Goal: Communication & Community: Answer question/provide support

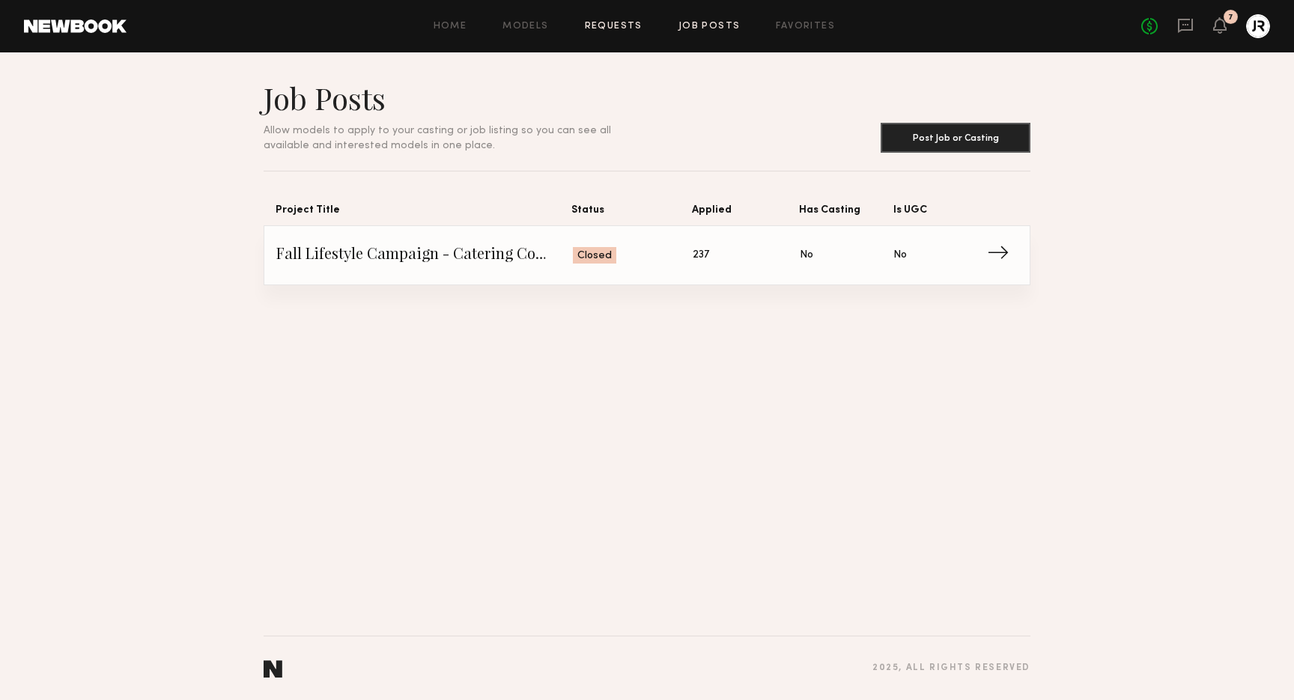
click at [603, 25] on link "Requests" at bounding box center [614, 27] width 58 height 10
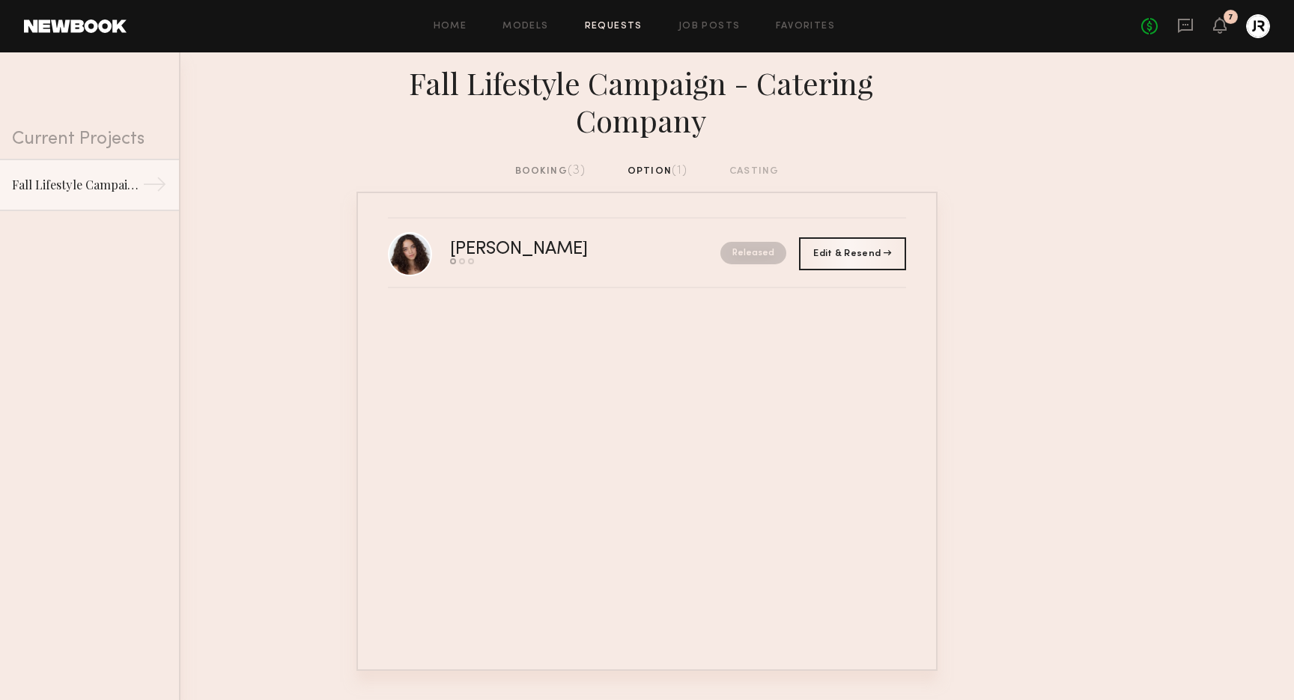
click at [543, 168] on div "booking (3)" at bounding box center [550, 171] width 71 height 16
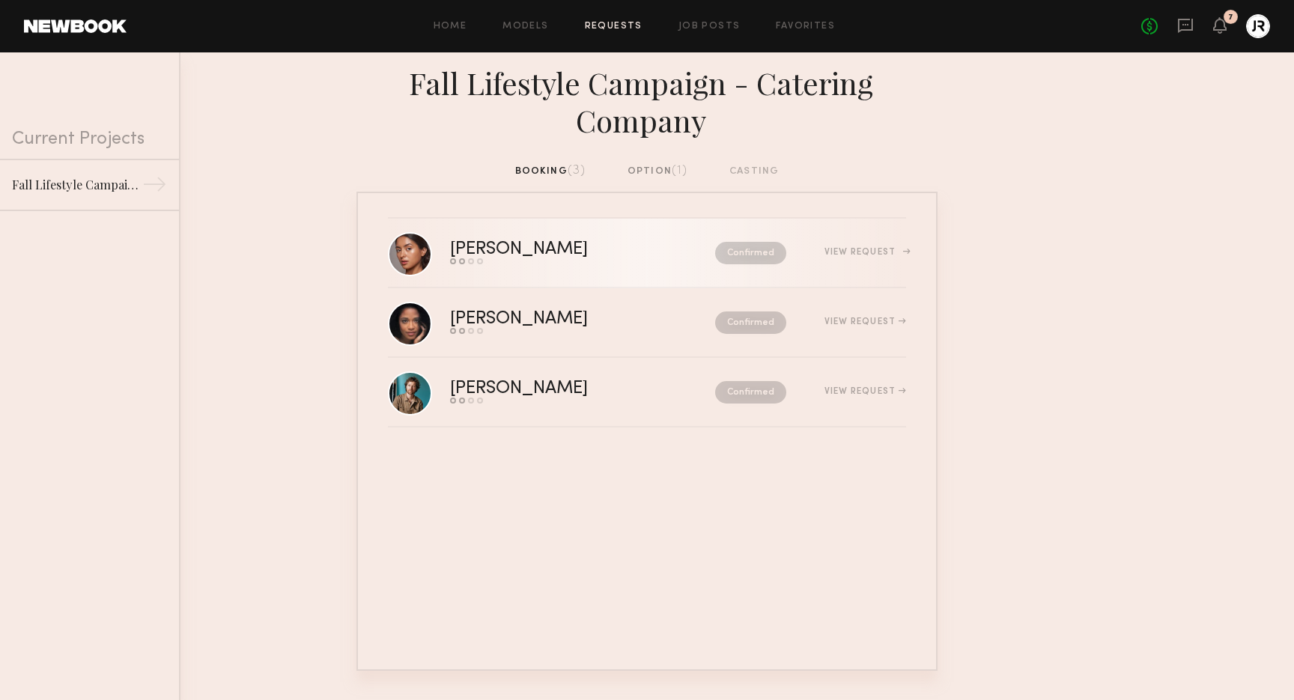
click at [475, 253] on div "[PERSON_NAME]" at bounding box center [550, 249] width 201 height 17
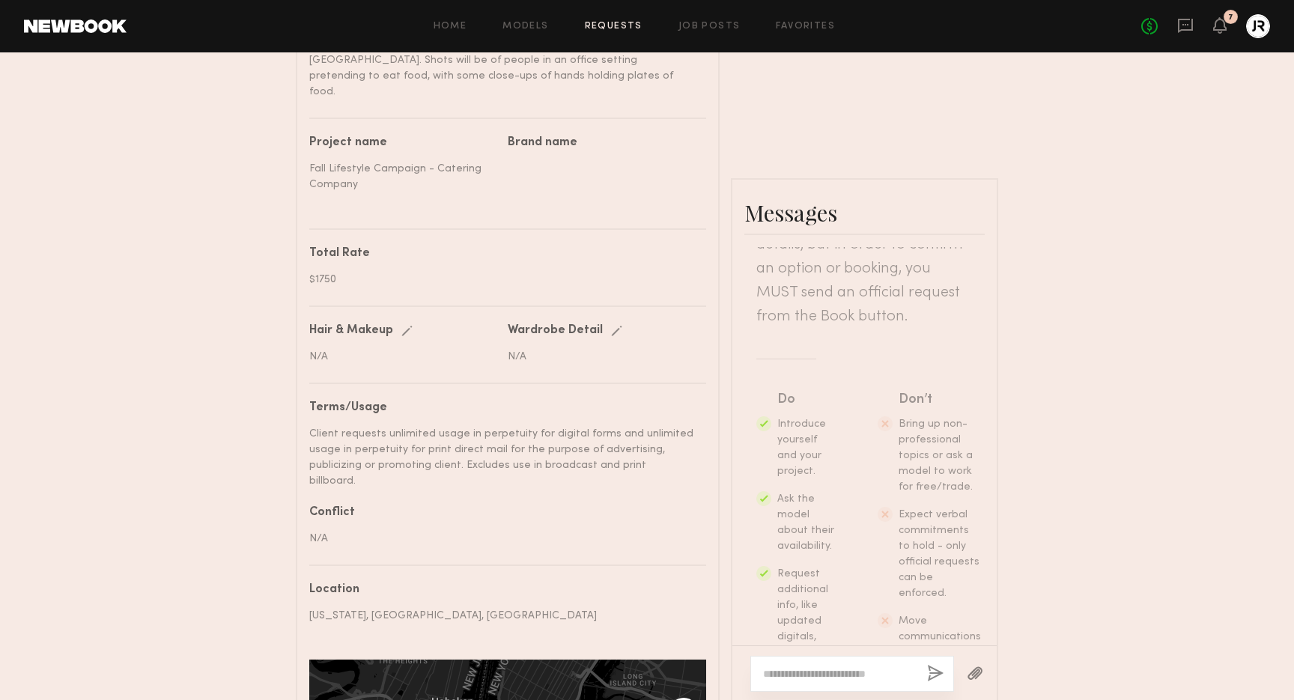
scroll to position [311, 0]
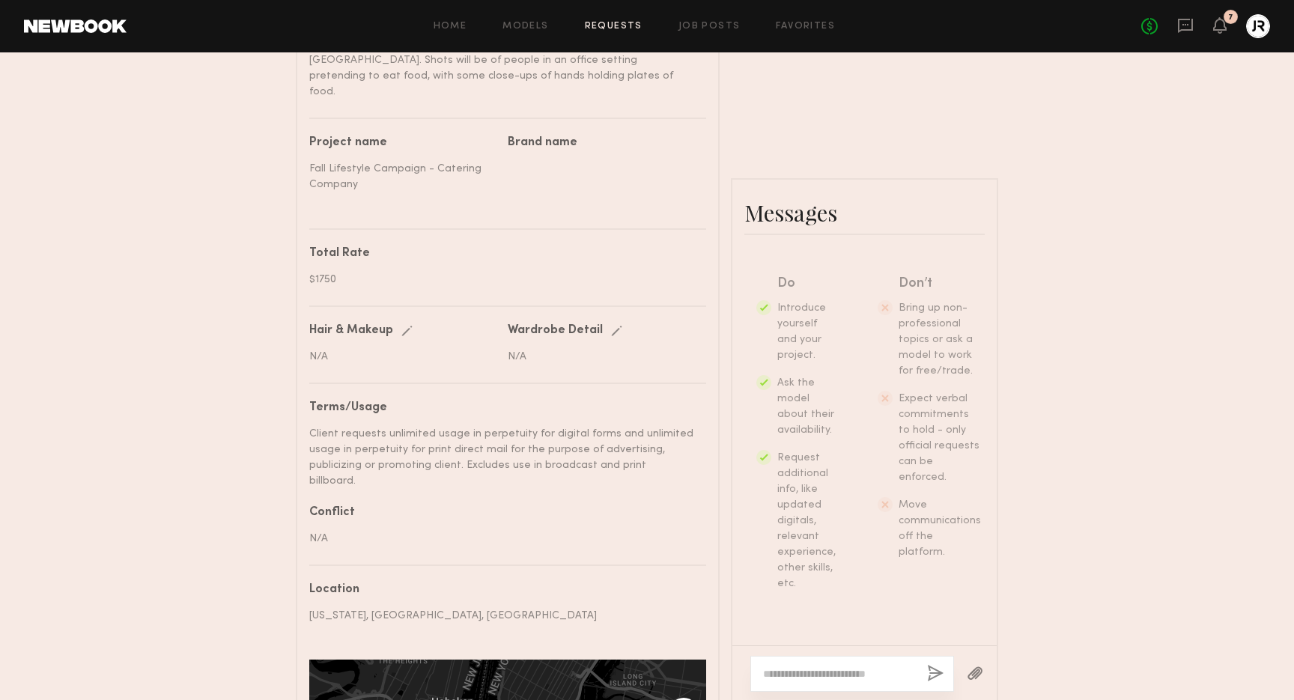
click at [808, 666] on textarea at bounding box center [839, 673] width 152 height 15
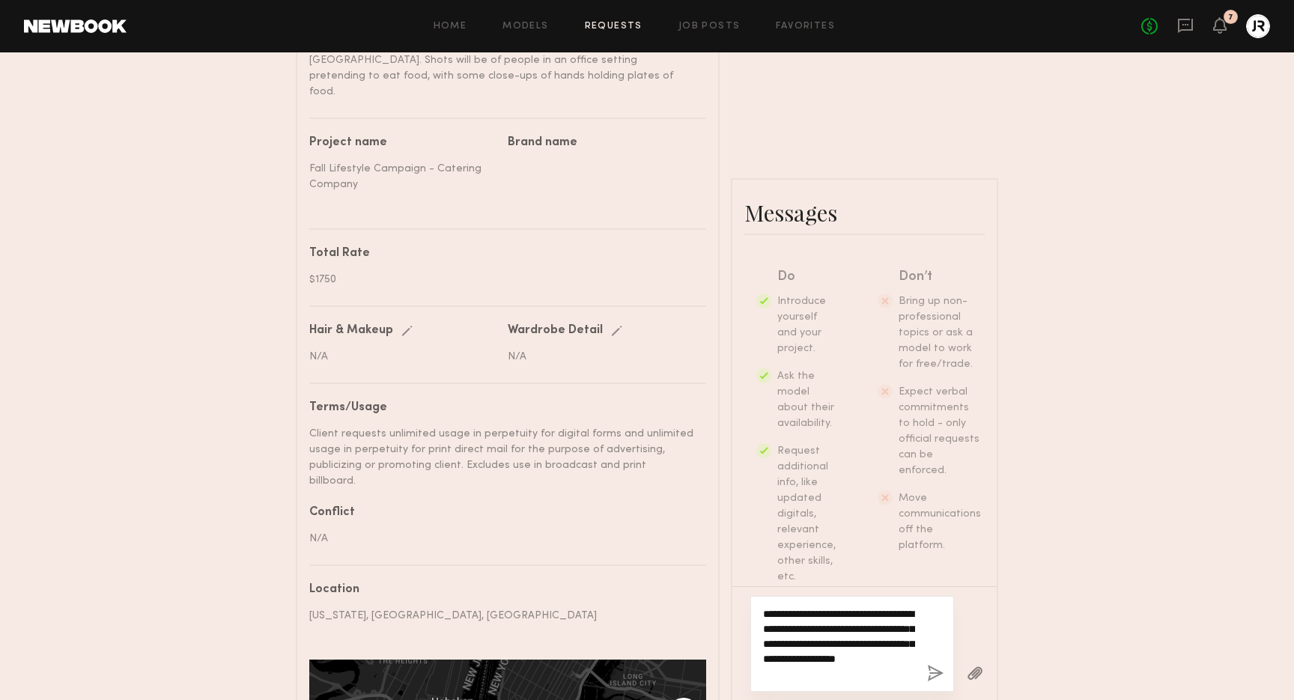
drag, startPoint x: 894, startPoint y: 655, endPoint x: 885, endPoint y: 654, distance: 9.0
click at [884, 654] on textarea "**********" at bounding box center [839, 643] width 152 height 75
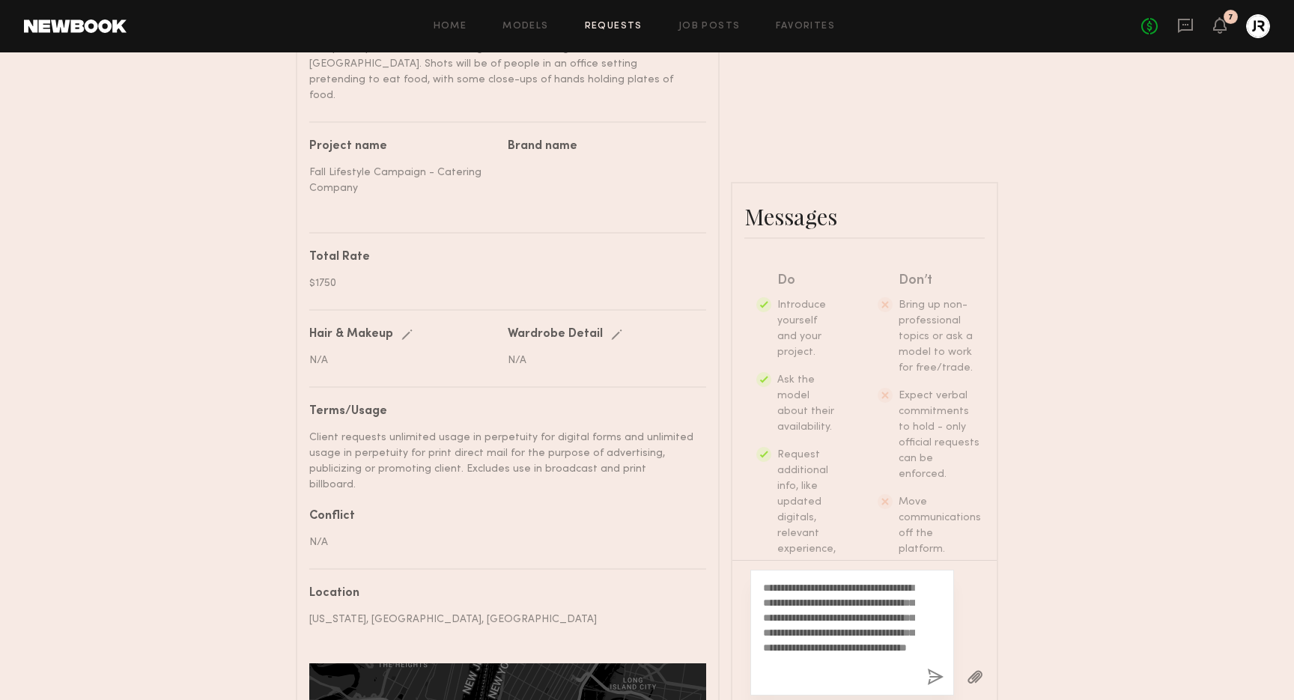
click at [977, 669] on button "button" at bounding box center [974, 678] width 16 height 19
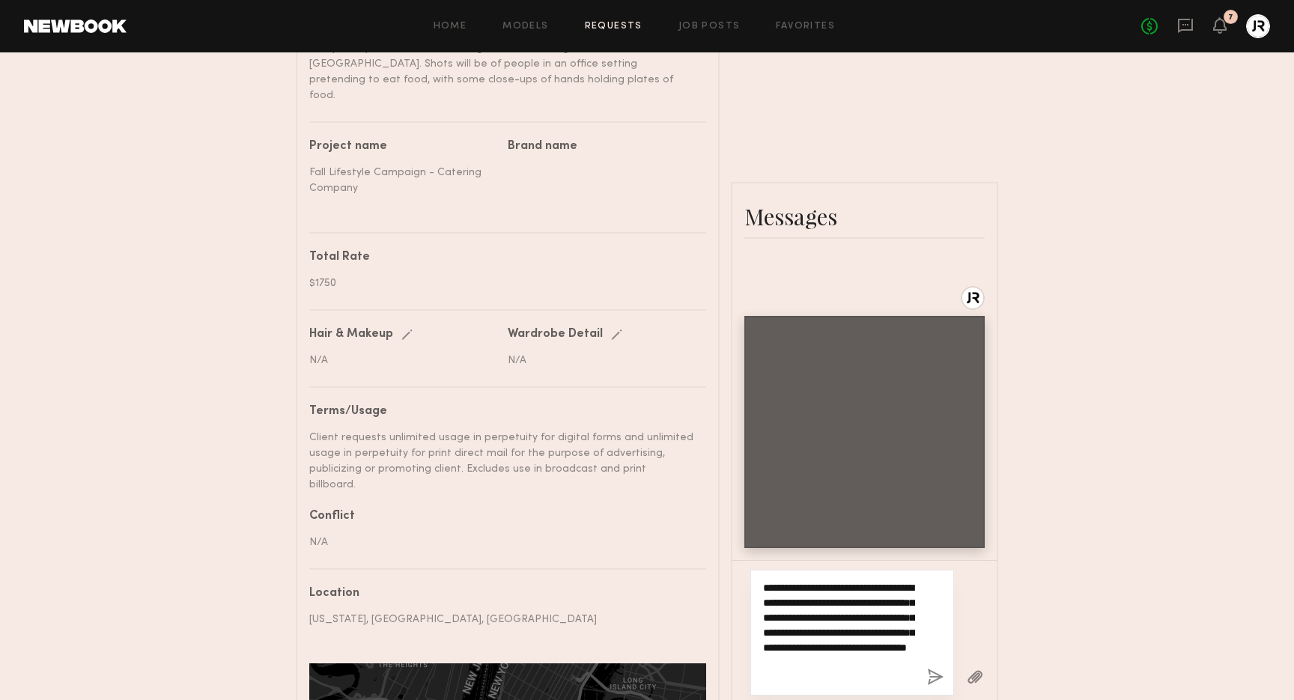
click at [894, 660] on textarea "**********" at bounding box center [839, 632] width 152 height 105
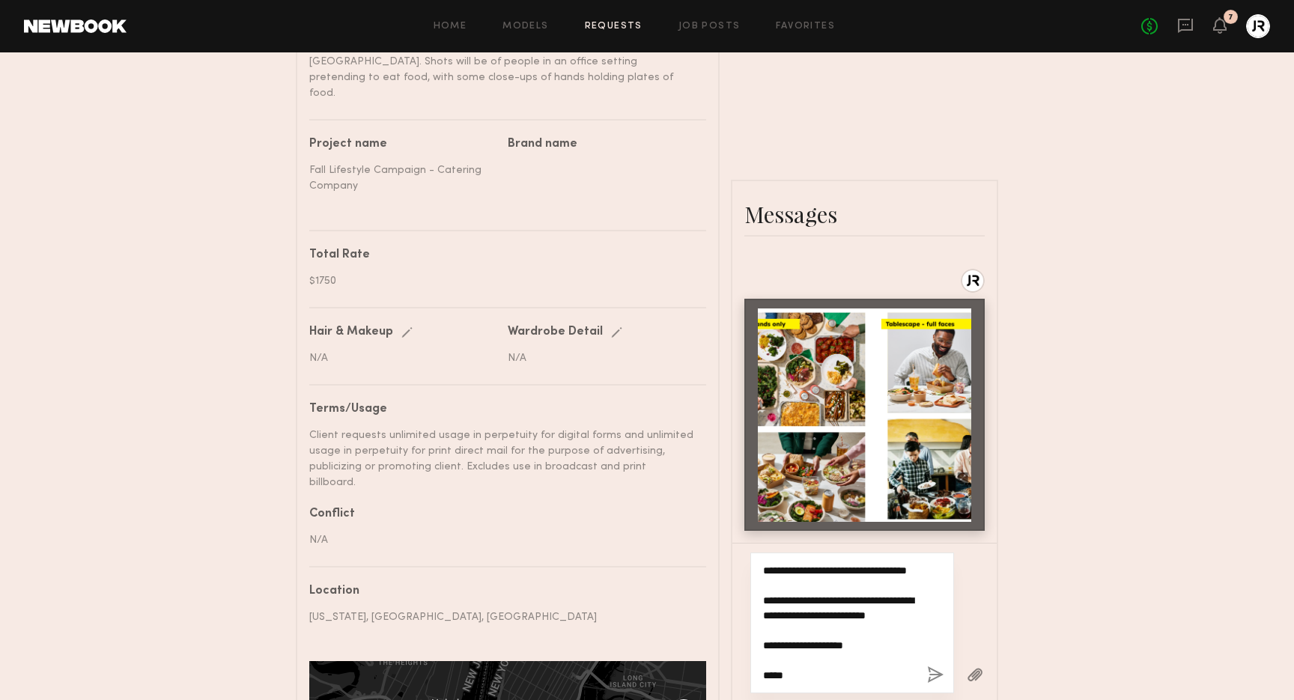
scroll to position [0, 0]
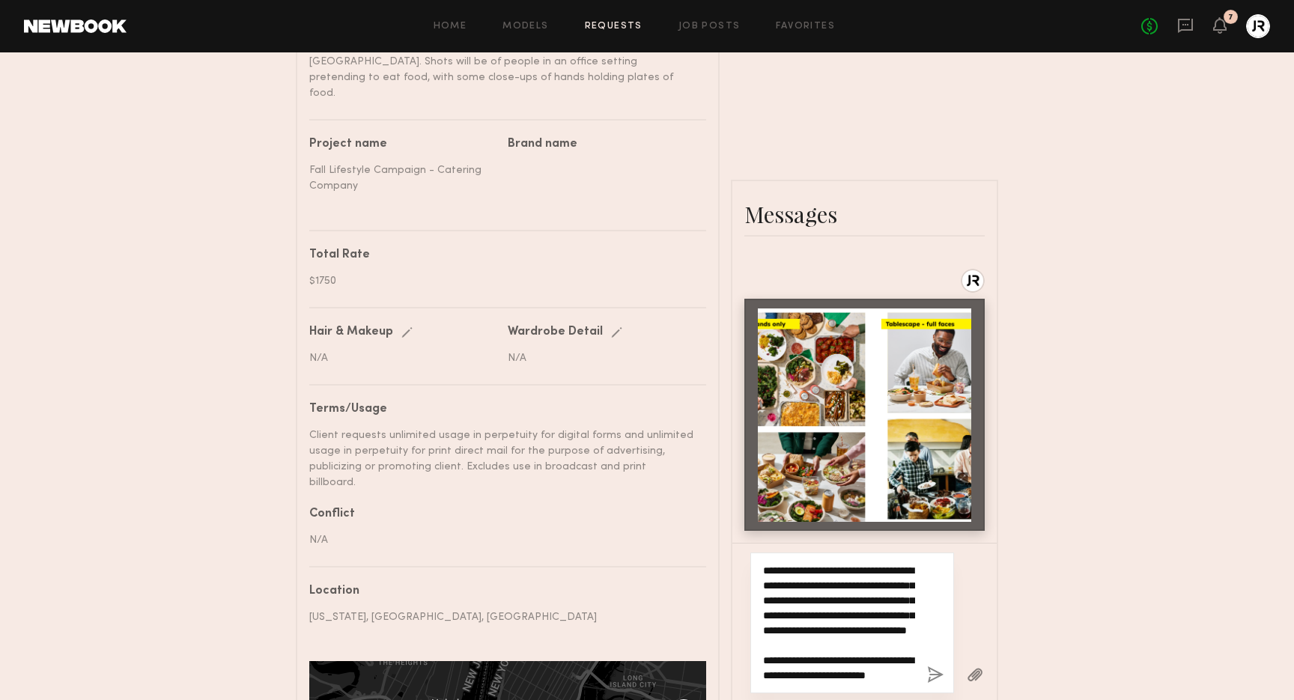
drag, startPoint x: 813, startPoint y: 664, endPoint x: 832, endPoint y: 552, distance: 113.1
click at [832, 563] on textarea "**********" at bounding box center [839, 623] width 152 height 120
type textarea "**********"
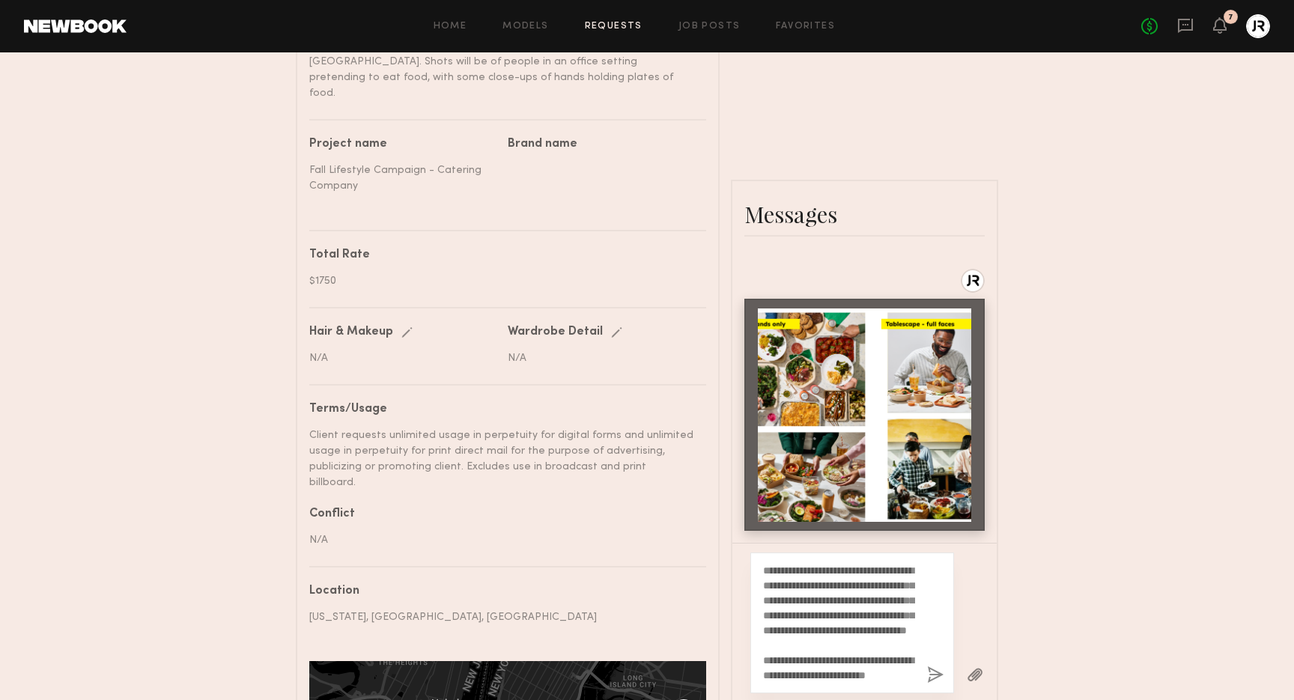
click at [933, 666] on button "button" at bounding box center [935, 675] width 16 height 19
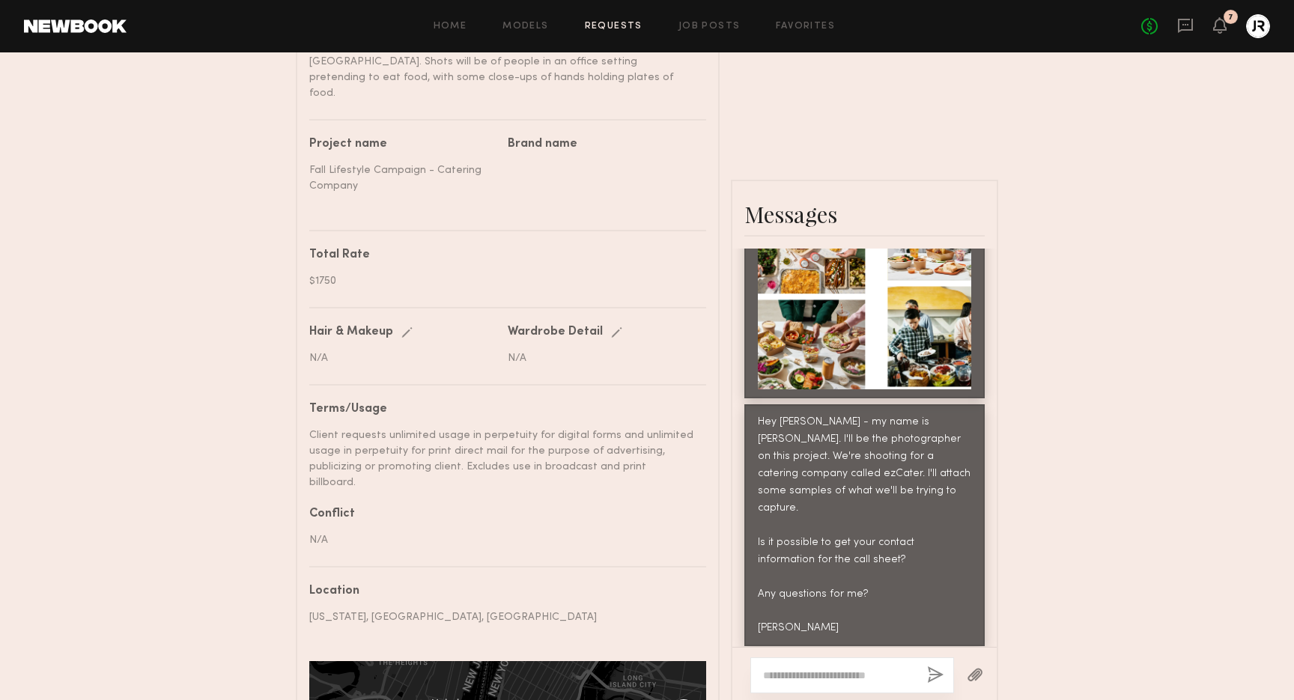
scroll to position [1034, 0]
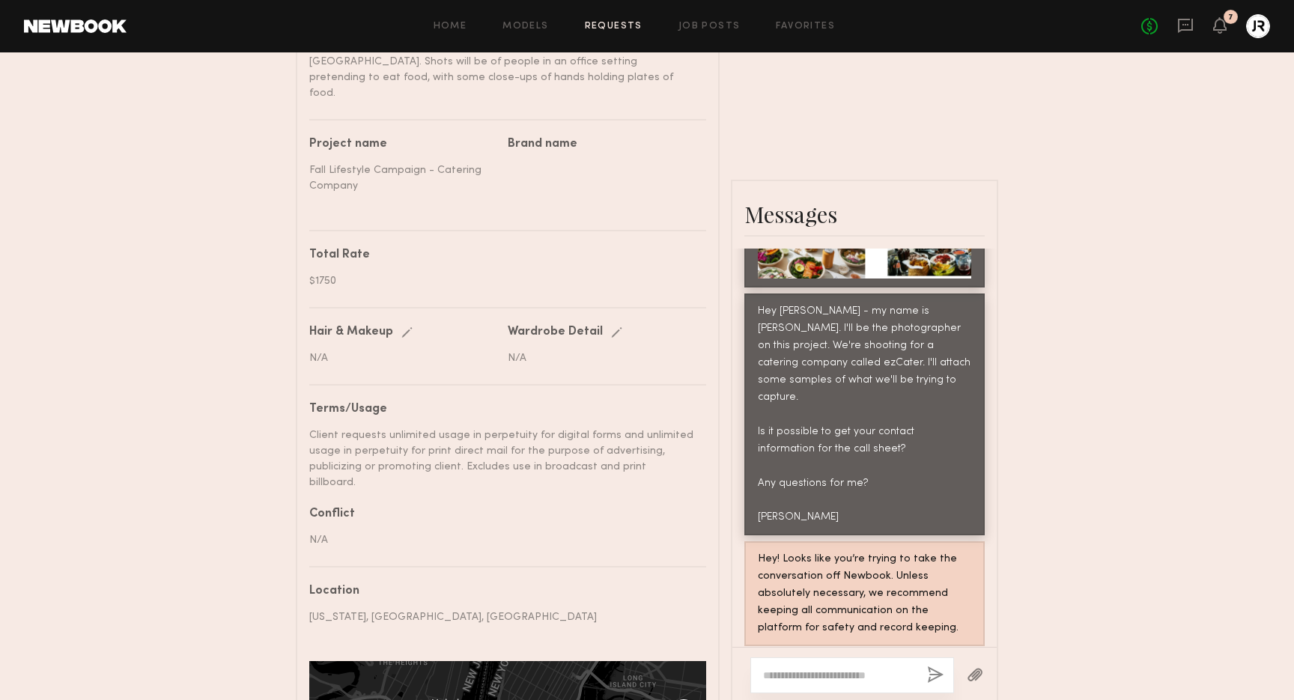
click at [878, 551] on div "Hey! Looks like you’re trying to take the conversation off Newbook. Unless abso…" at bounding box center [864, 594] width 213 height 86
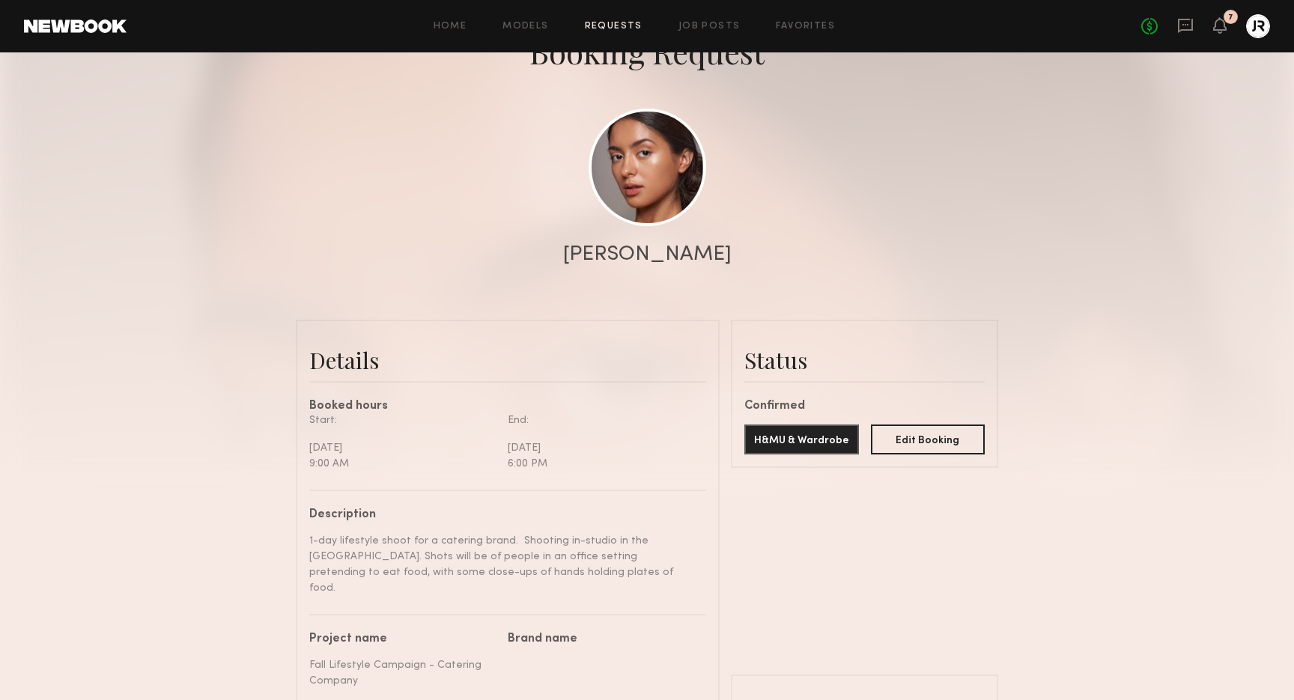
scroll to position [842, 0]
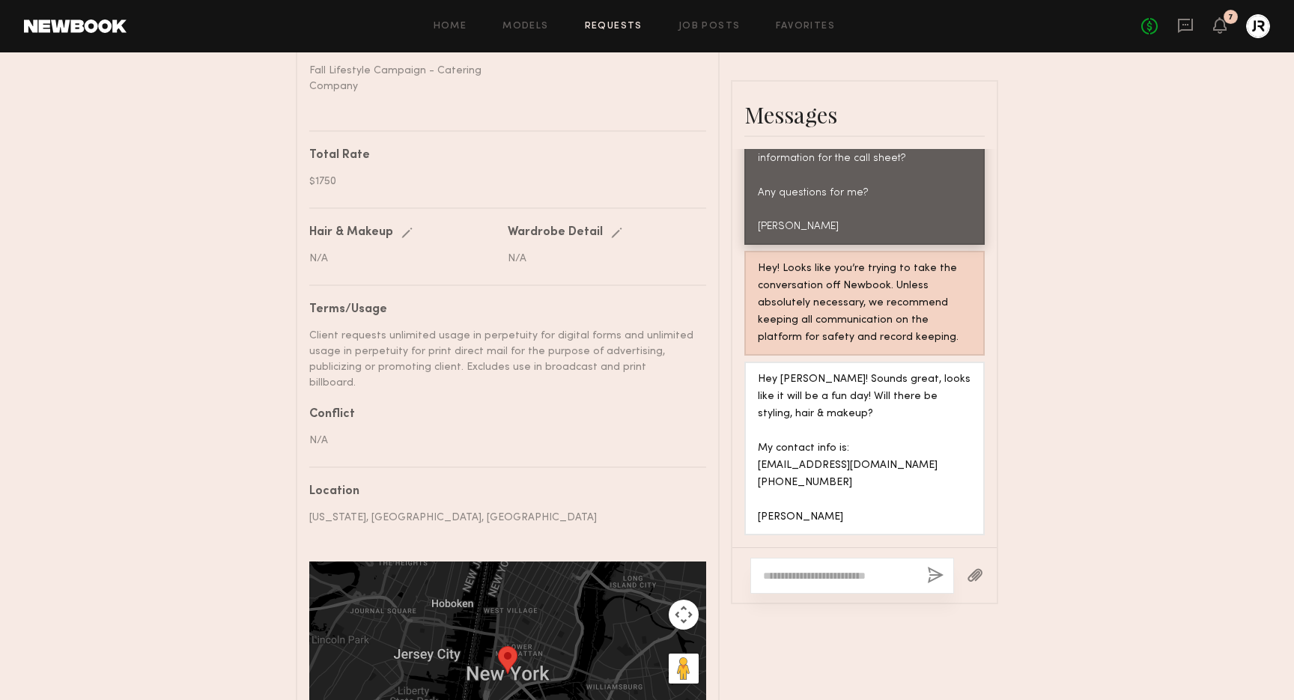
scroll to position [704, 0]
click at [817, 567] on div at bounding box center [852, 575] width 204 height 36
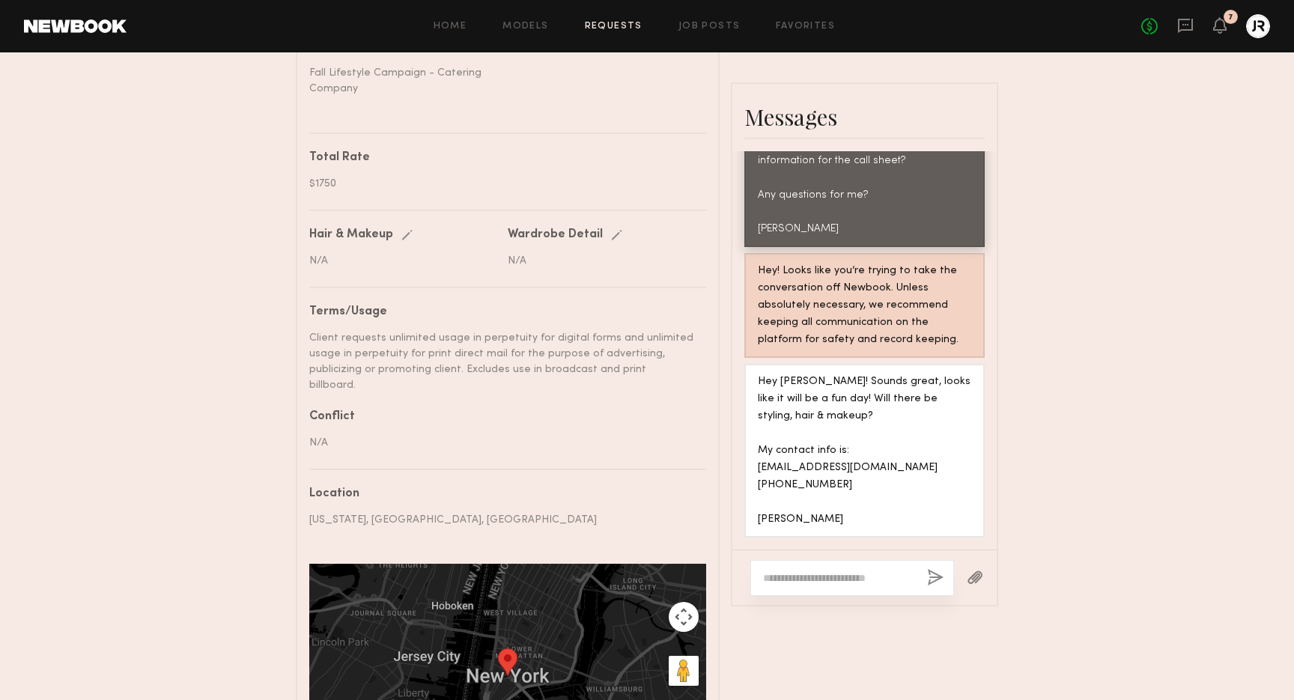
click at [816, 570] on textarea at bounding box center [839, 577] width 152 height 15
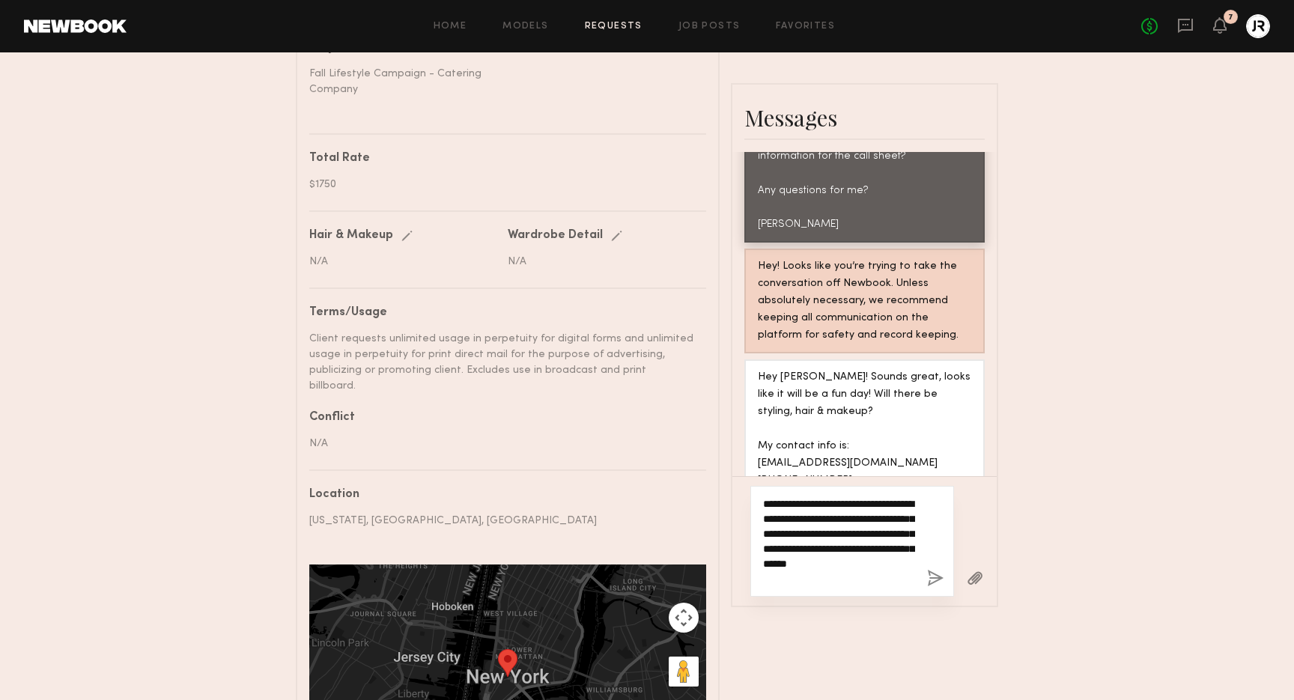
type textarea "**********"
click at [975, 570] on button "button" at bounding box center [974, 579] width 16 height 19
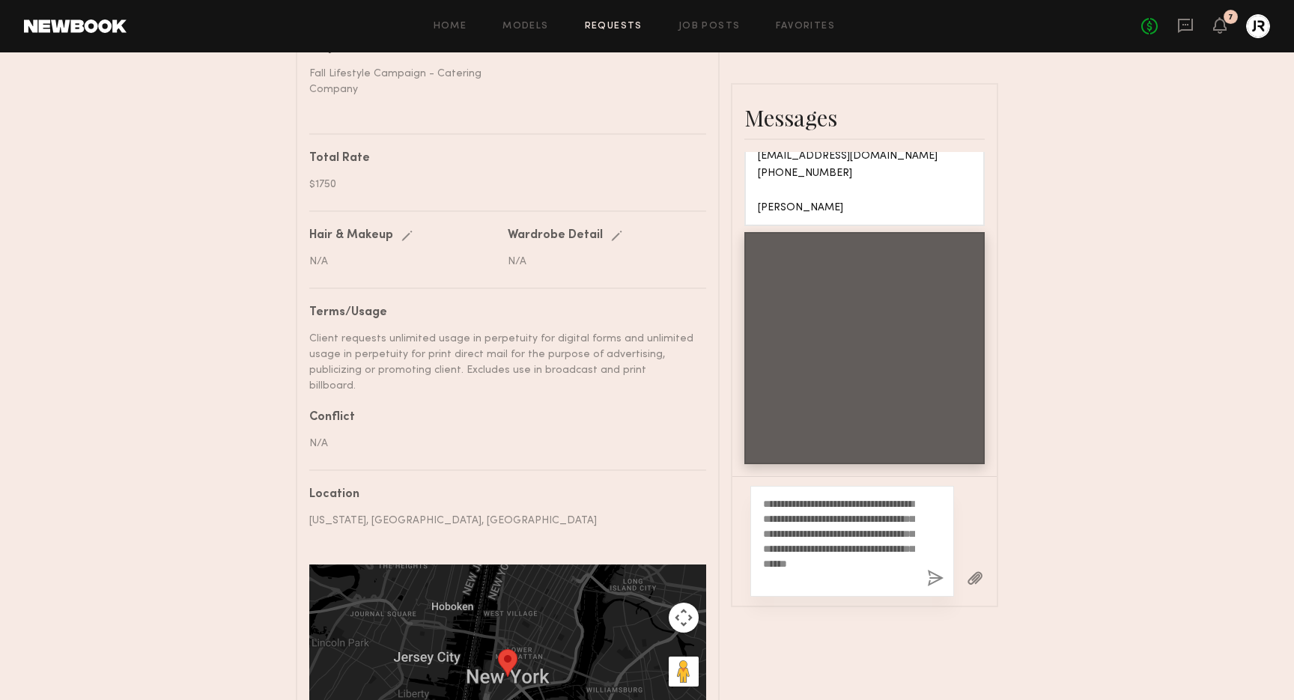
scroll to position [1508, 0]
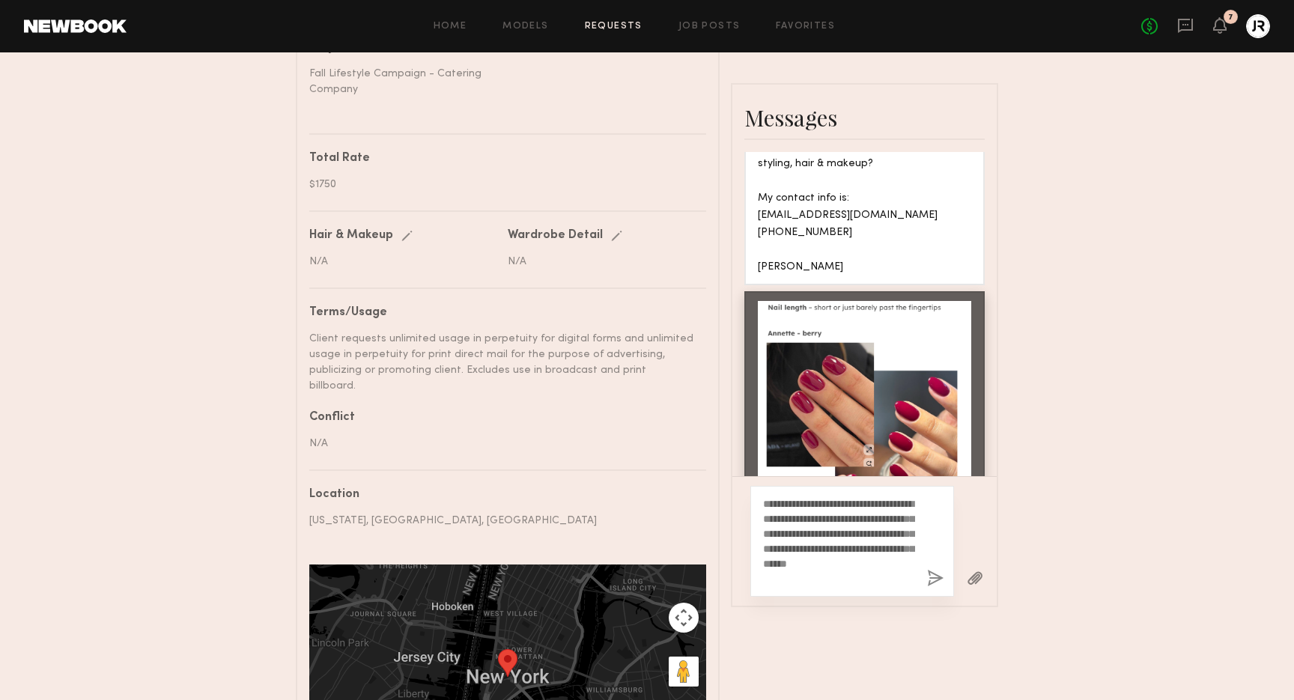
click at [934, 570] on button "button" at bounding box center [935, 579] width 16 height 19
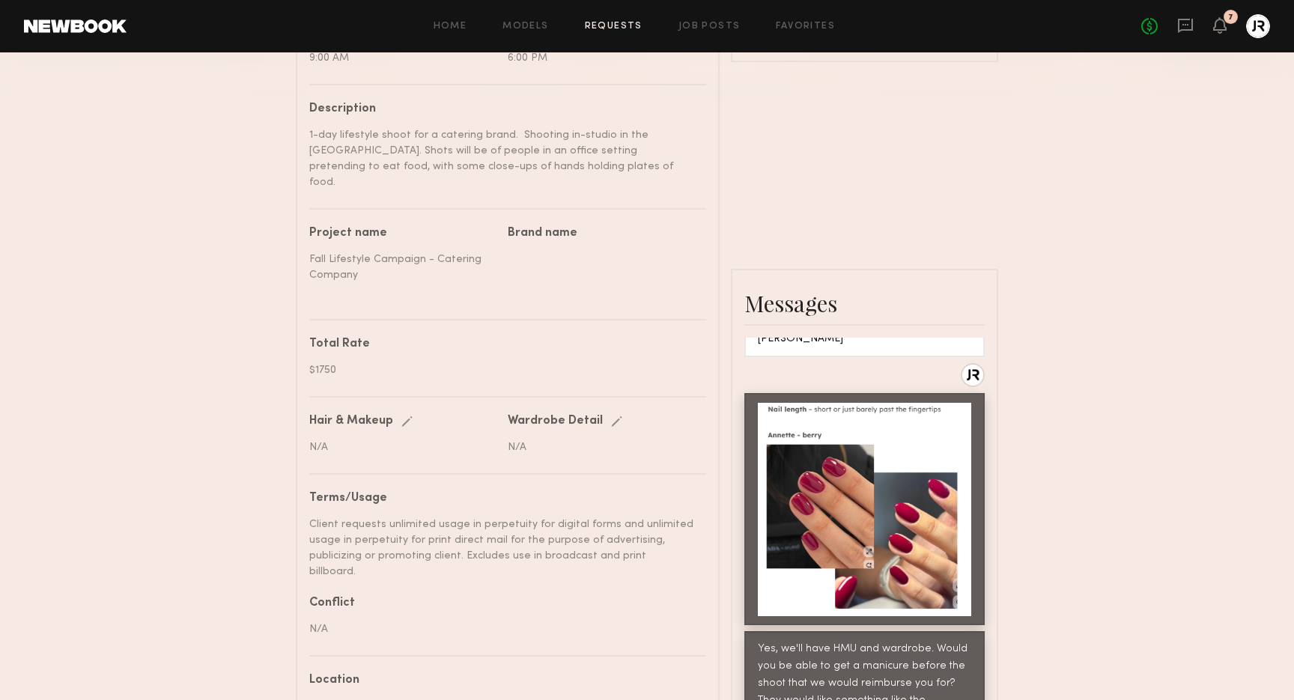
scroll to position [520, 0]
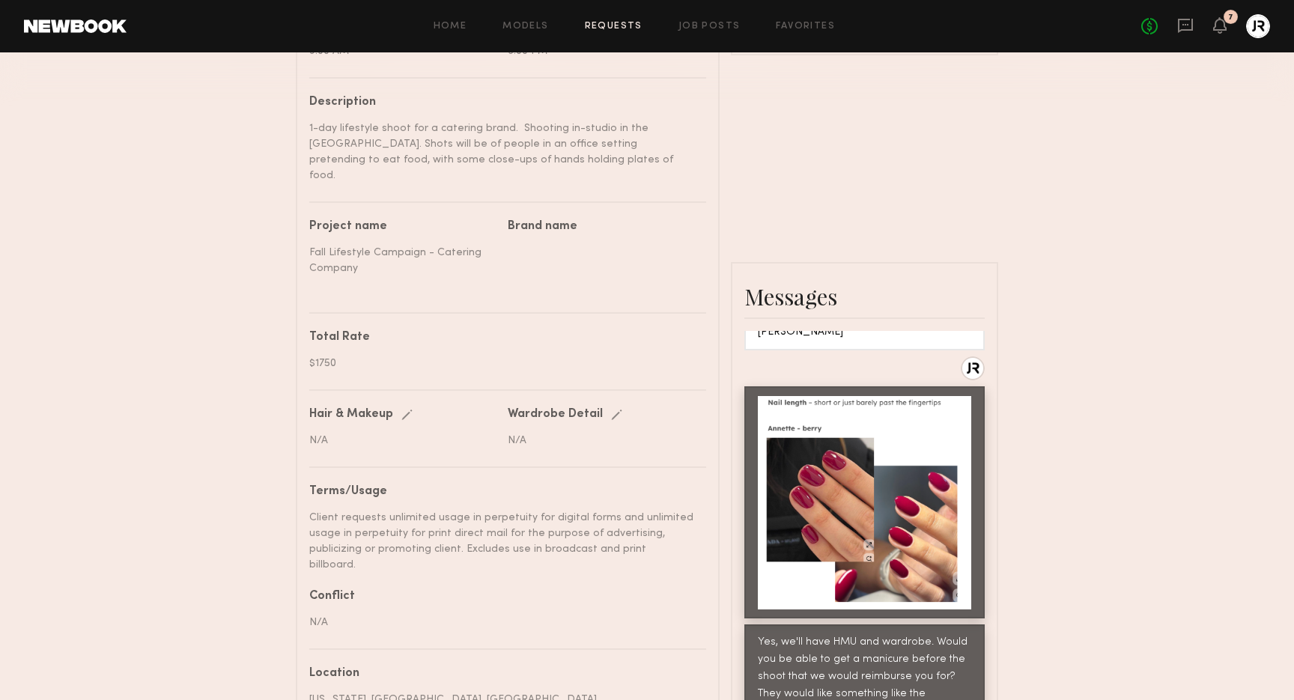
click at [814, 356] on div at bounding box center [864, 368] width 240 height 24
click at [828, 401] on div at bounding box center [864, 502] width 213 height 213
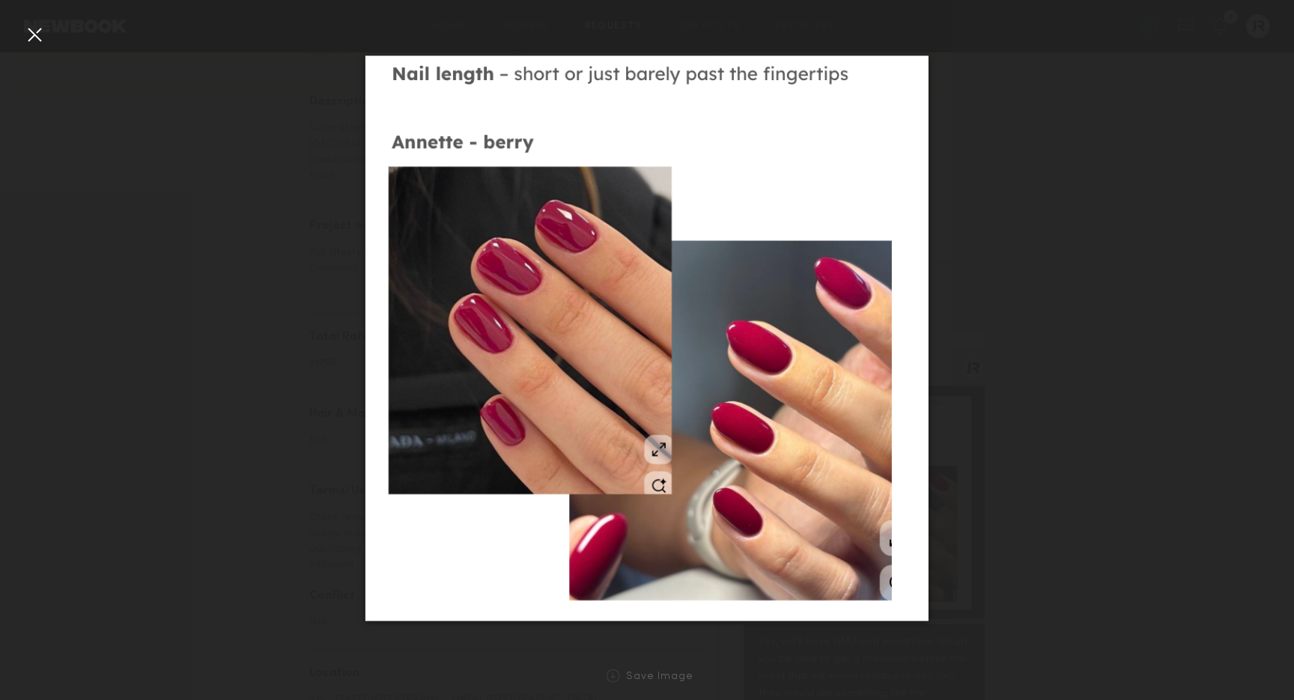
click at [35, 34] on div at bounding box center [34, 34] width 24 height 24
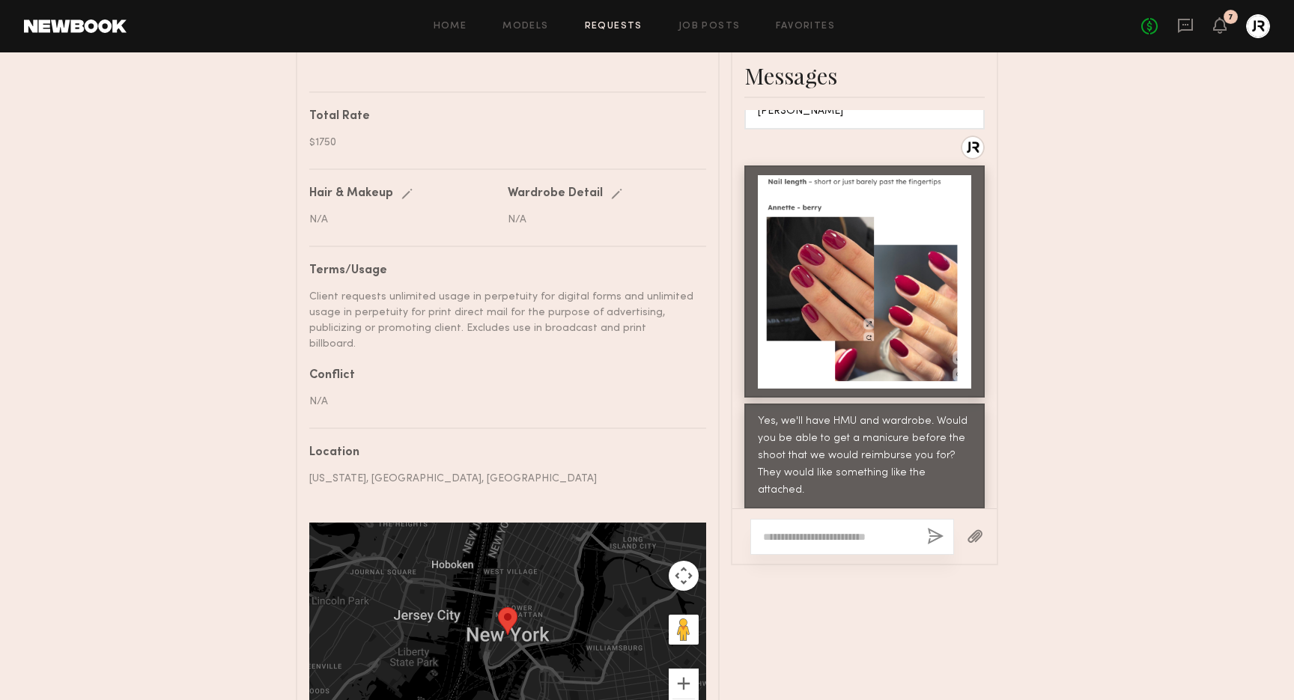
scroll to position [787, 0]
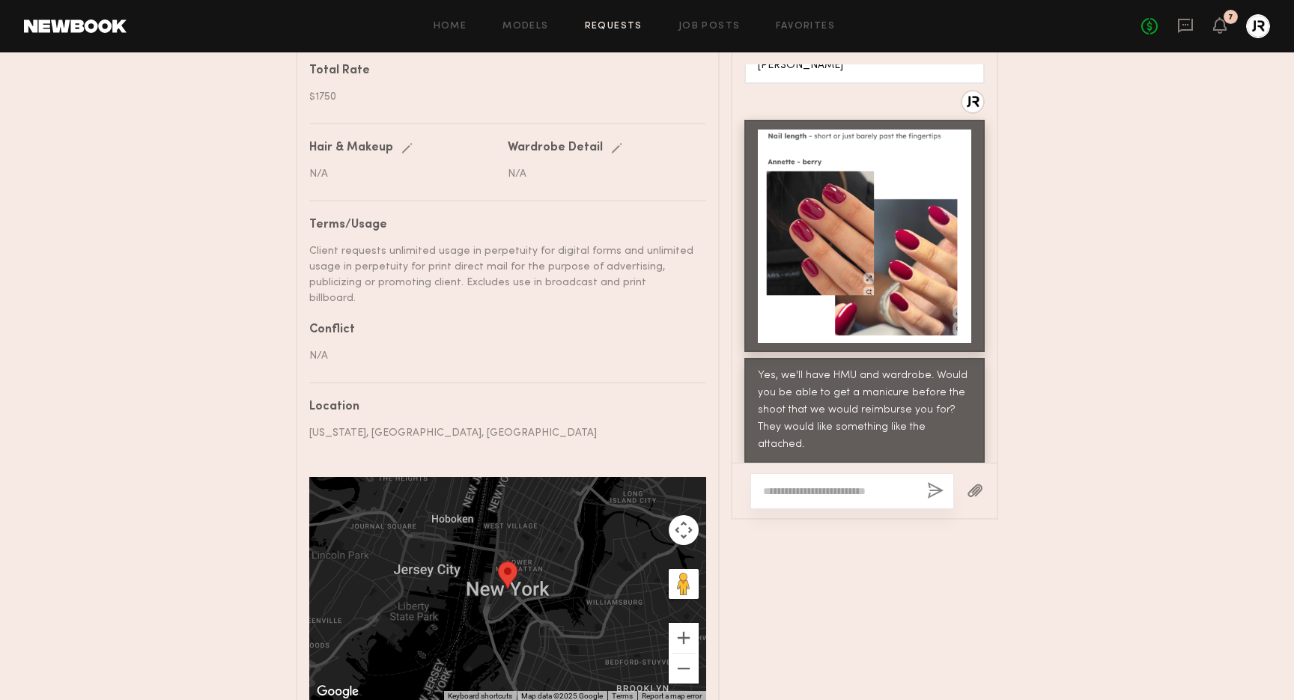
click at [991, 395] on div "Yes, we'll have HMU and wardrobe. Would you be able to get a manicure before th…" at bounding box center [864, 410] width 264 height 105
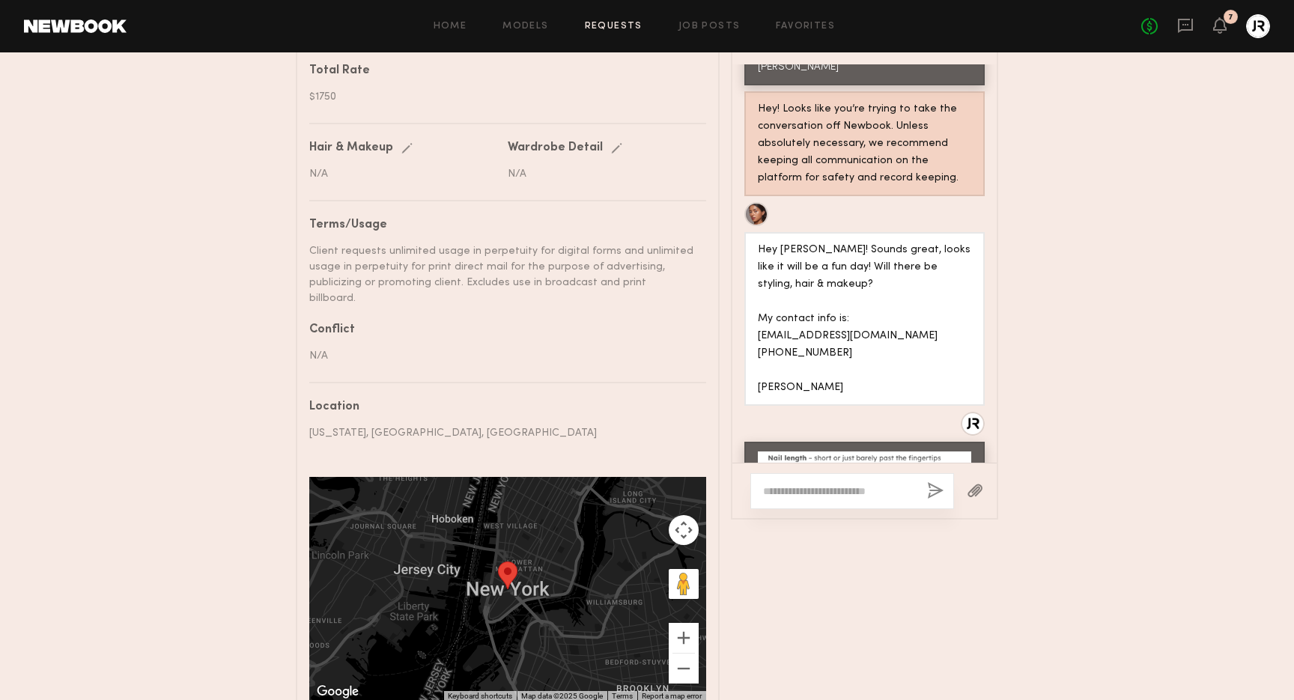
scroll to position [1294, 0]
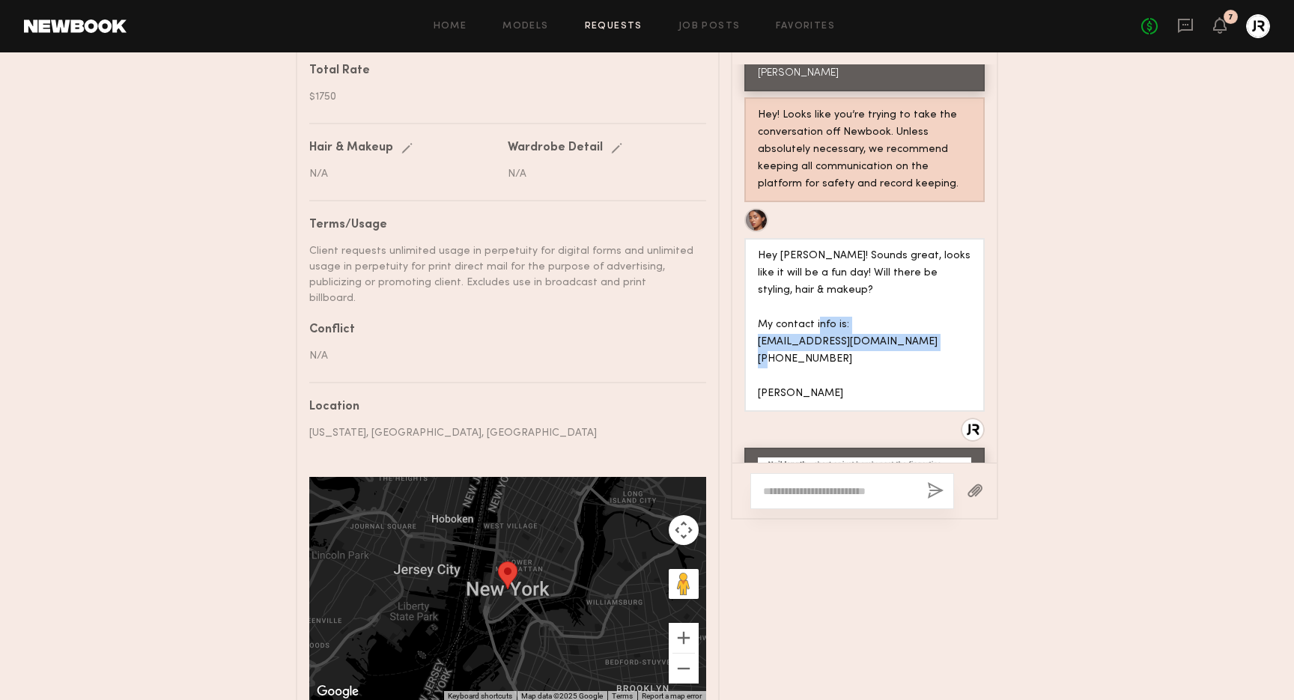
drag, startPoint x: 838, startPoint y: 335, endPoint x: 749, endPoint y: 317, distance: 91.5
click at [749, 317] on div "Hey [PERSON_NAME]! Sounds great, looks like it will be a fun day! Will there be…" at bounding box center [864, 325] width 240 height 174
copy div "[EMAIL_ADDRESS][DOMAIN_NAME] [PHONE_NUMBER]"
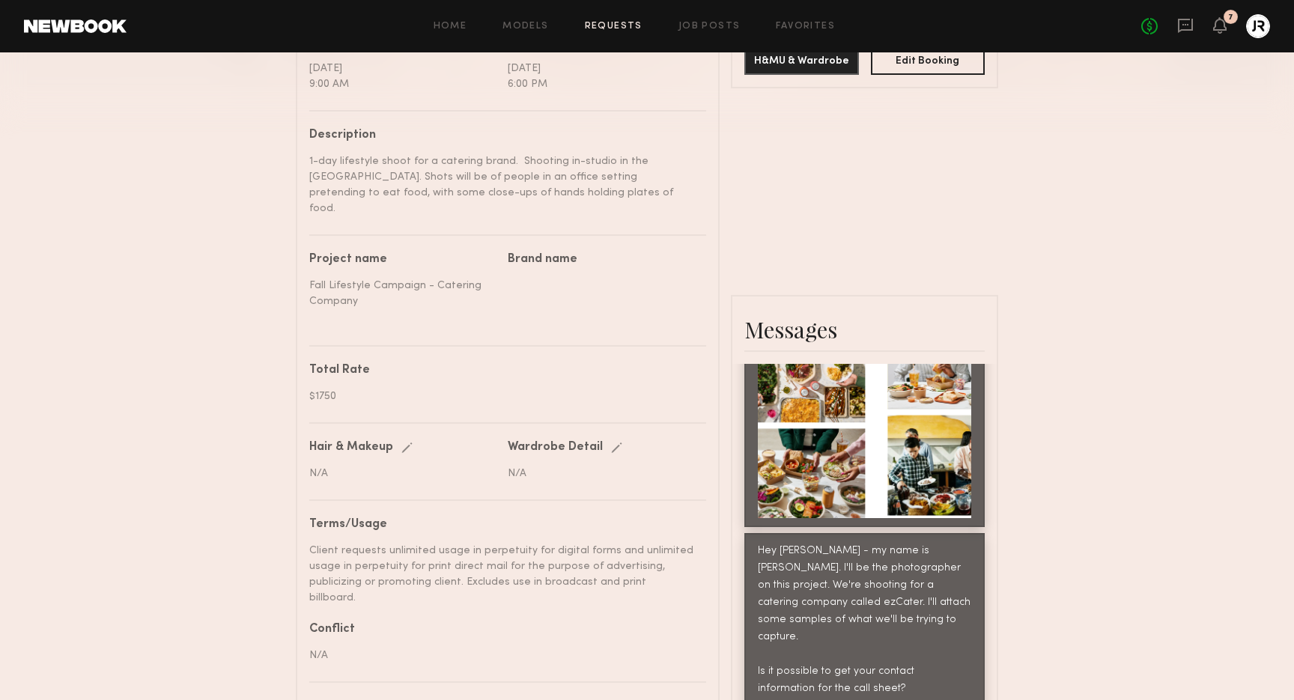
scroll to position [922, 0]
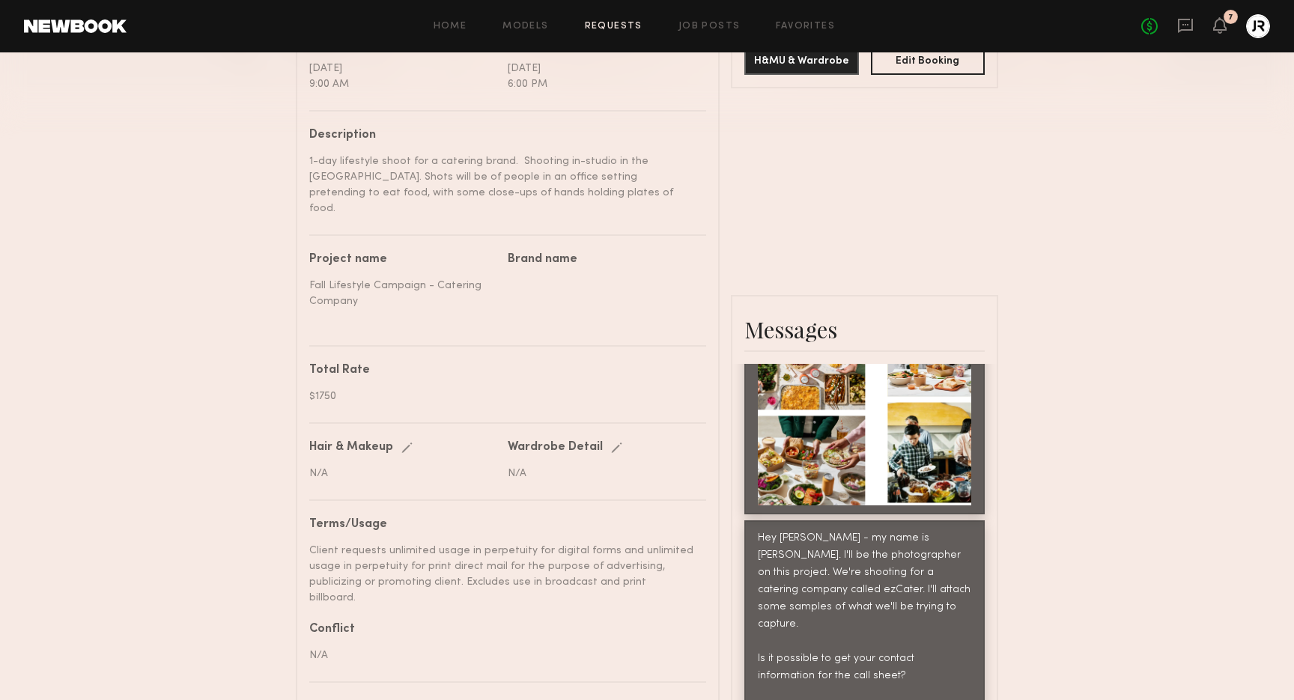
click at [863, 536] on div "Hey [PERSON_NAME] - my name is [PERSON_NAME]. I'll be the photographer on this …" at bounding box center [864, 641] width 213 height 223
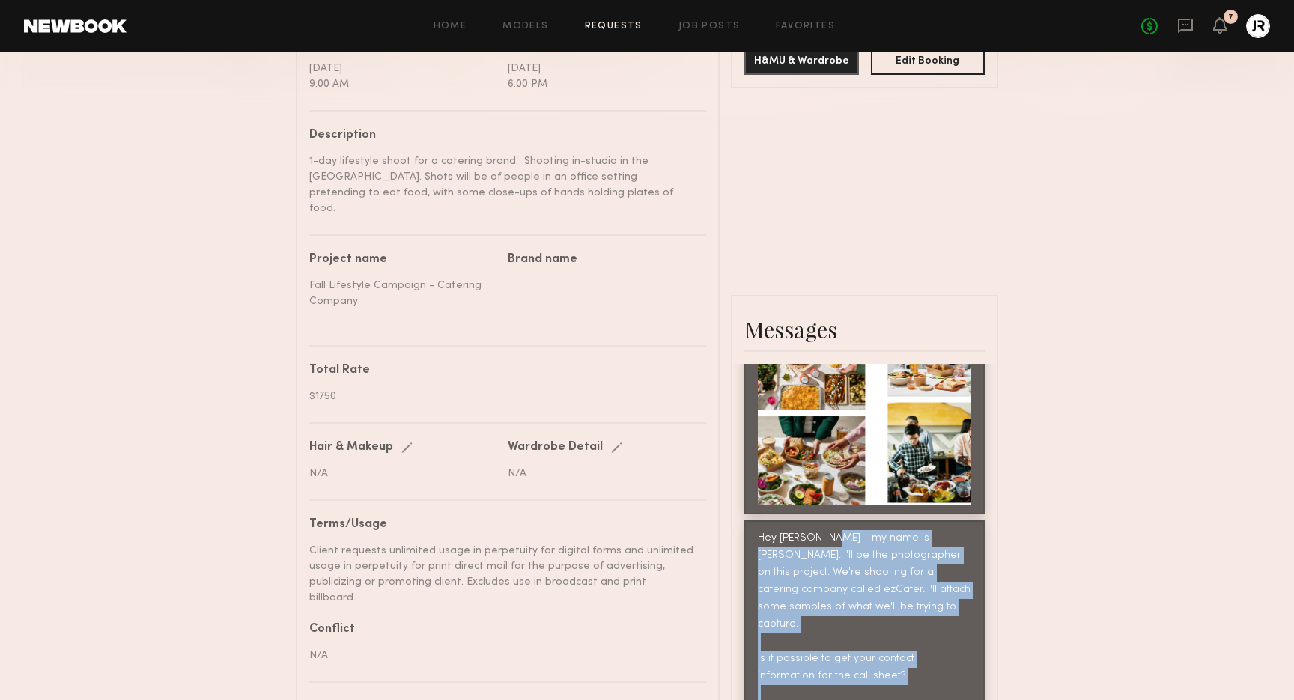
drag, startPoint x: 826, startPoint y: 526, endPoint x: 922, endPoint y: 677, distance: 179.0
click at [922, 677] on div "Hey [PERSON_NAME] - my name is [PERSON_NAME]. I'll be the photographer on this …" at bounding box center [864, 641] width 213 height 223
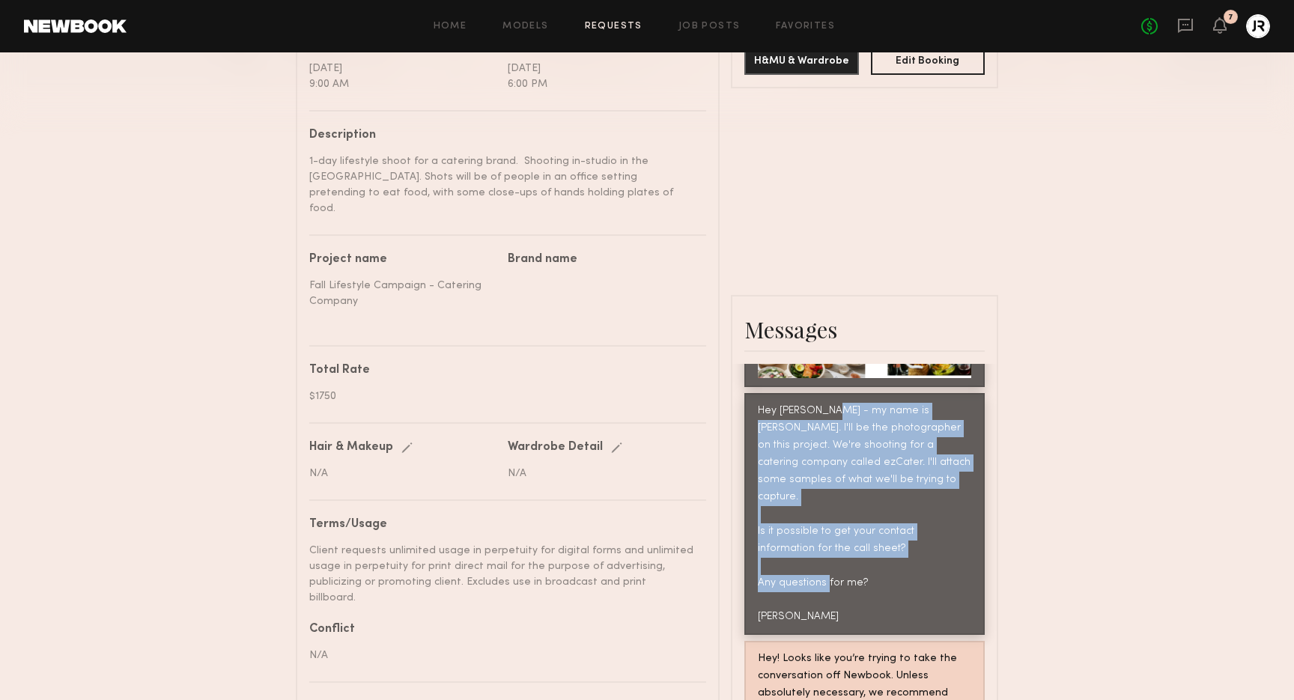
scroll to position [1053, 0]
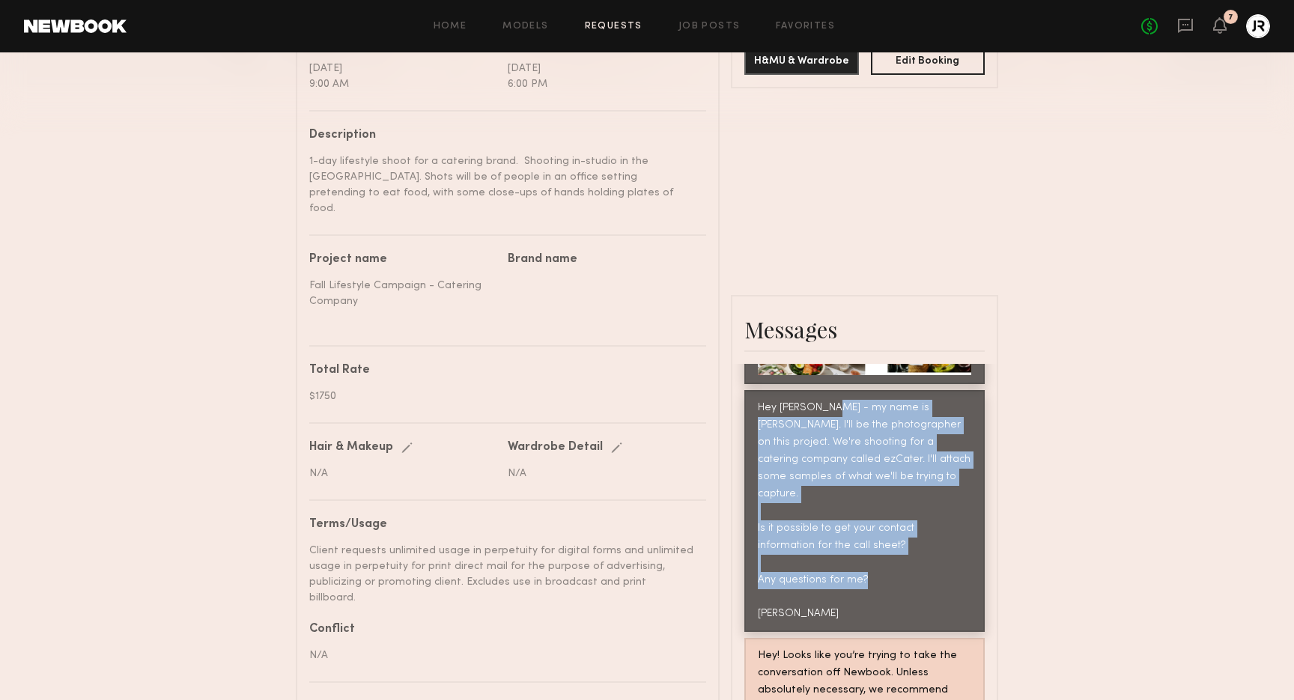
click at [798, 590] on div "Hey [PERSON_NAME] - my name is [PERSON_NAME]. I'll be the photographer on this …" at bounding box center [864, 511] width 213 height 223
copy div "my name is [PERSON_NAME]. I'll be the photographer on this project. We're shoot…"
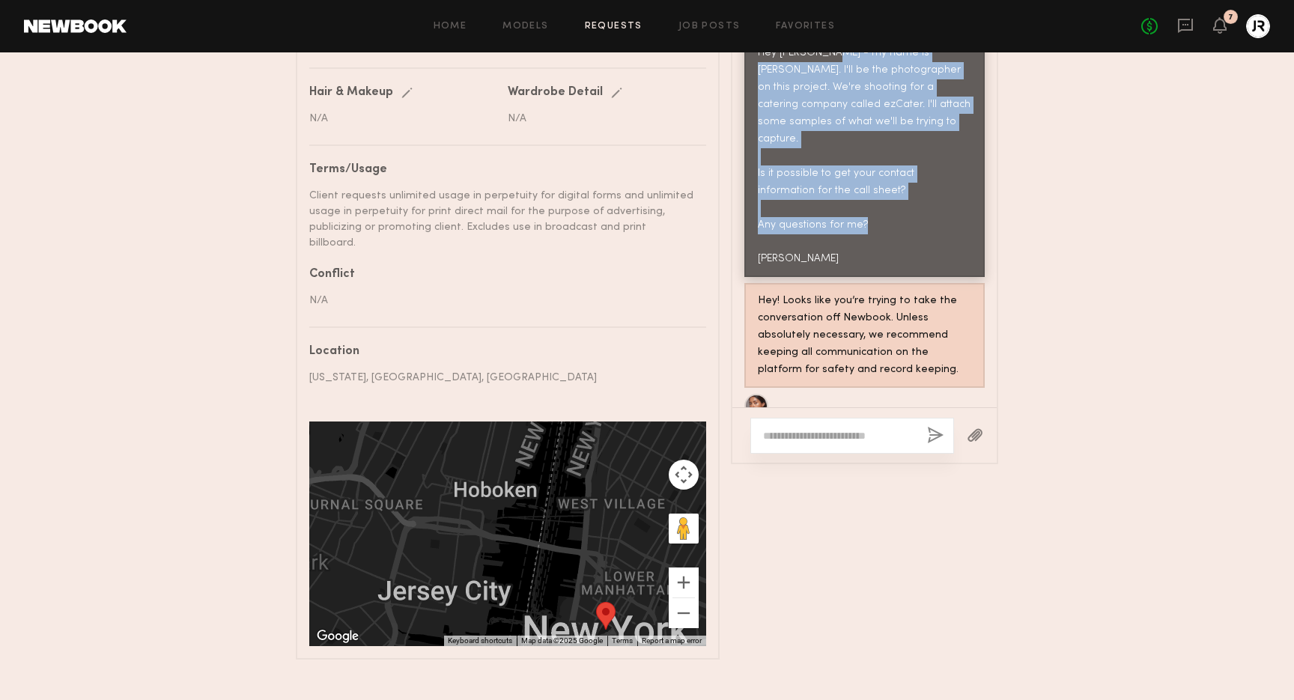
scroll to position [800, 0]
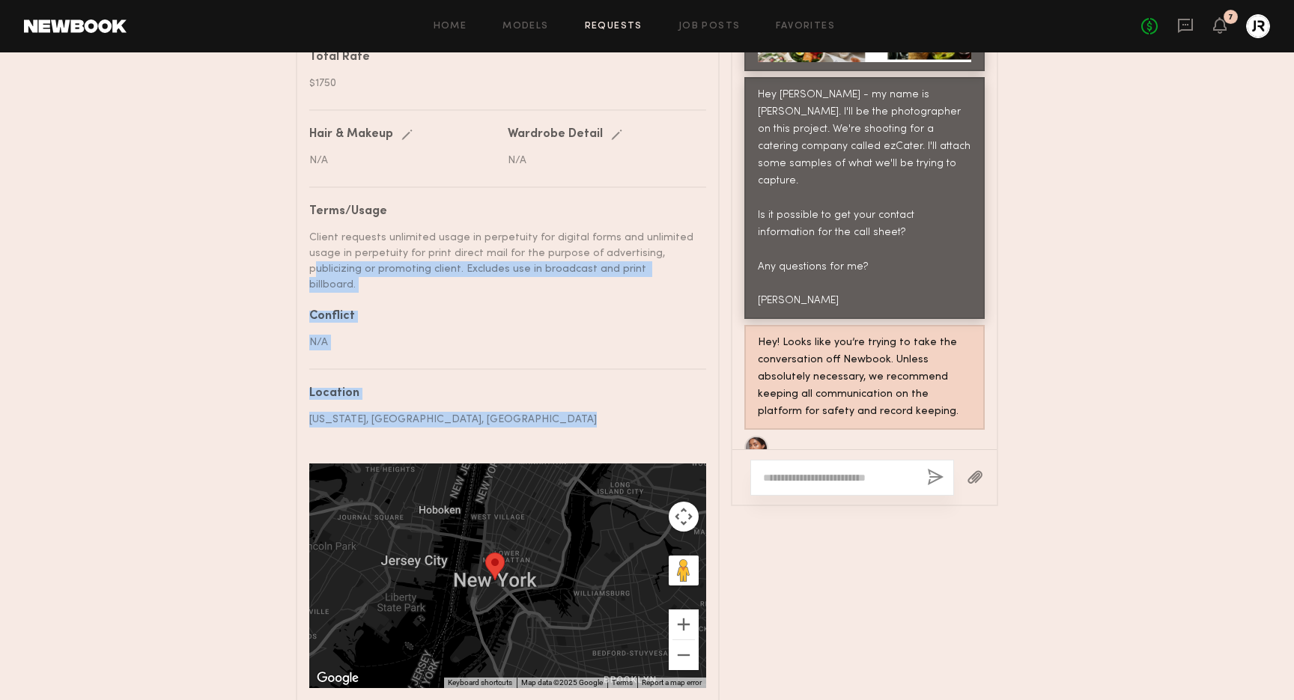
drag, startPoint x: 219, startPoint y: 261, endPoint x: 249, endPoint y: 495, distance: 236.2
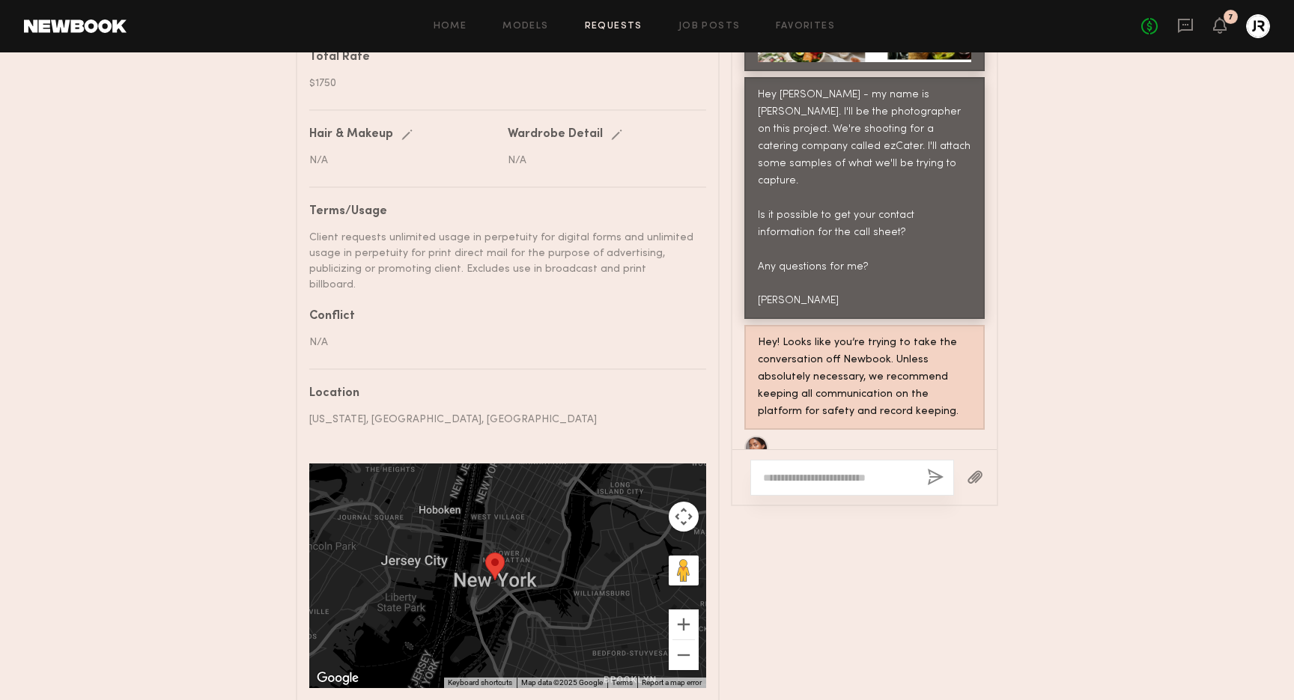
click at [591, 23] on link "Requests" at bounding box center [614, 27] width 58 height 10
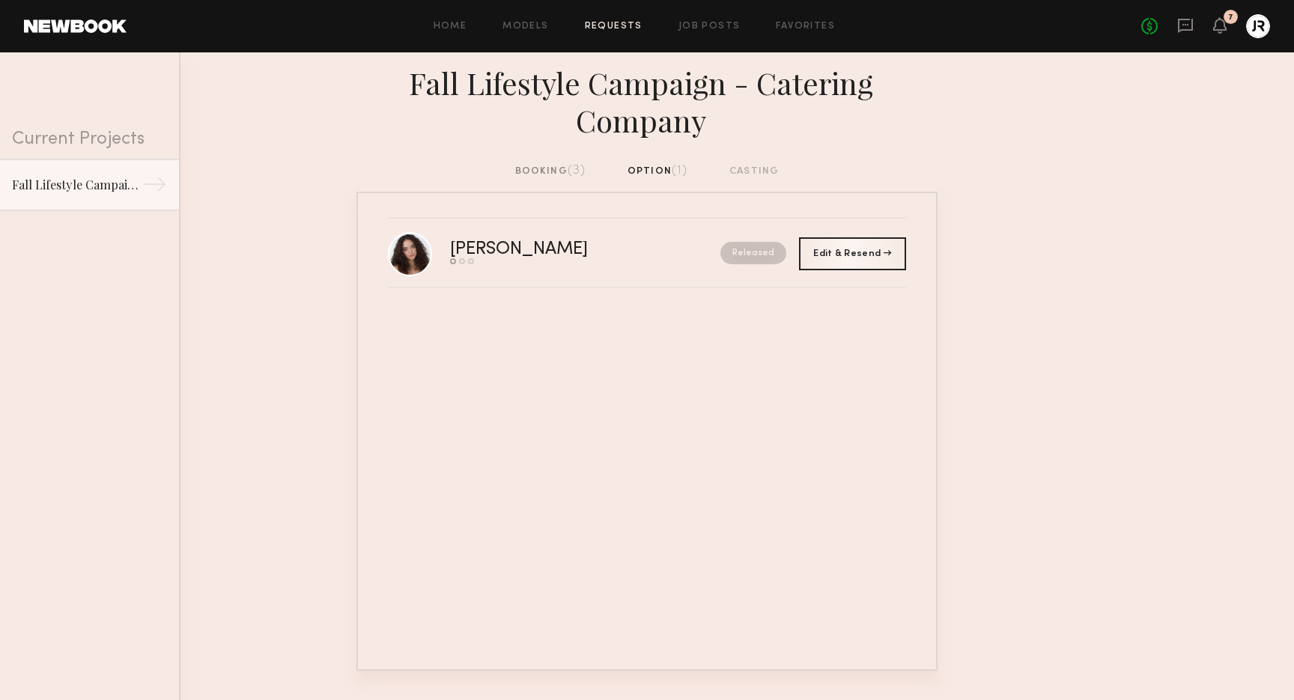
click at [543, 171] on div "booking (3)" at bounding box center [550, 171] width 71 height 16
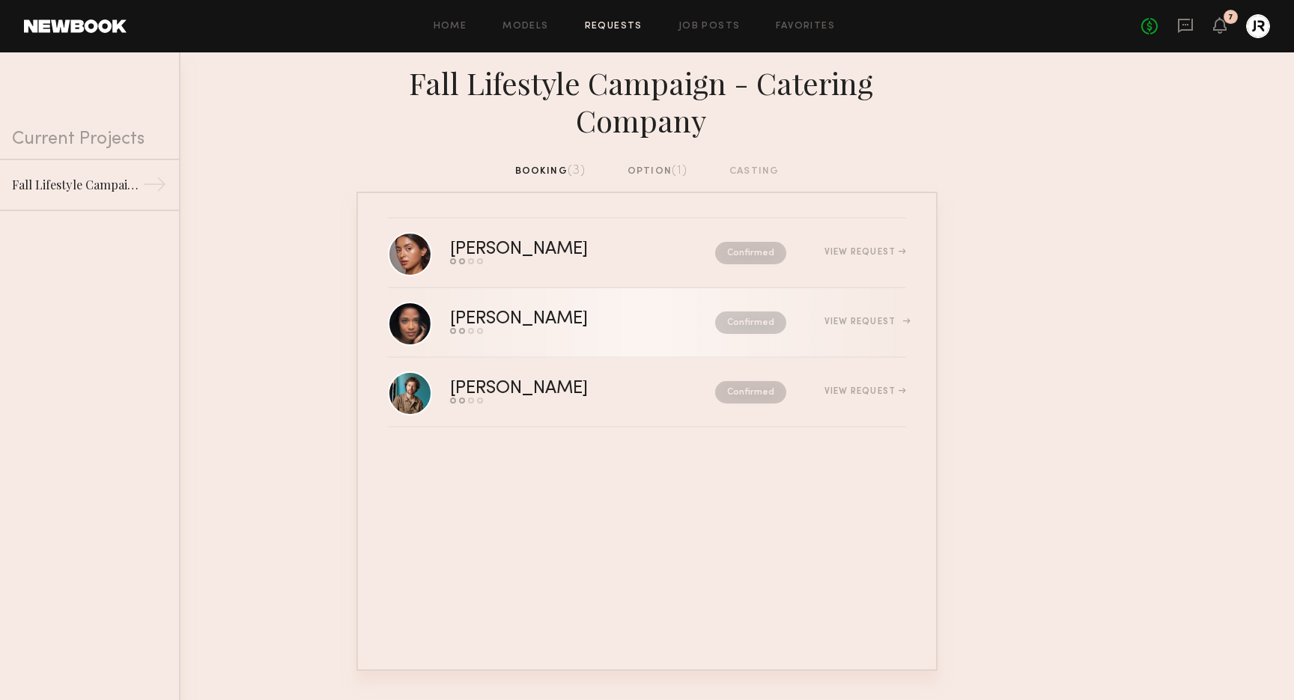
click at [572, 341] on link "[PERSON_NAME] Send request Model response Review hours worked Pay model Confirm…" at bounding box center [647, 323] width 518 height 70
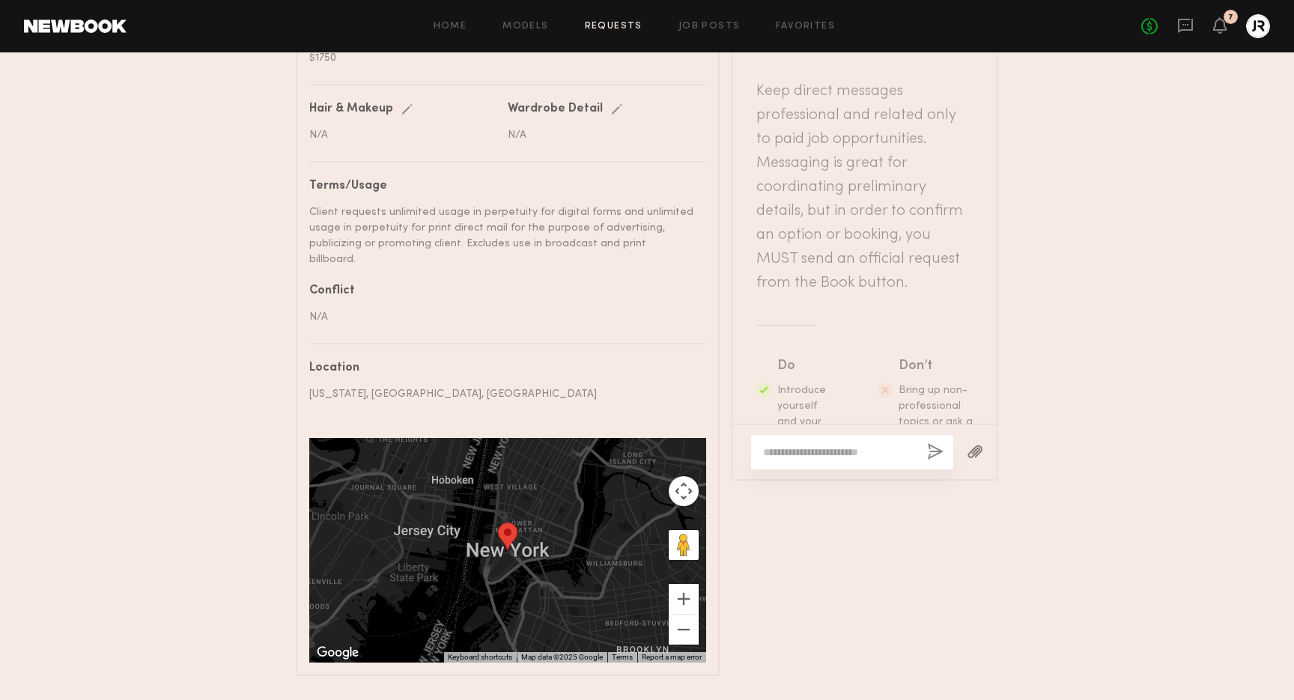
scroll to position [832, 0]
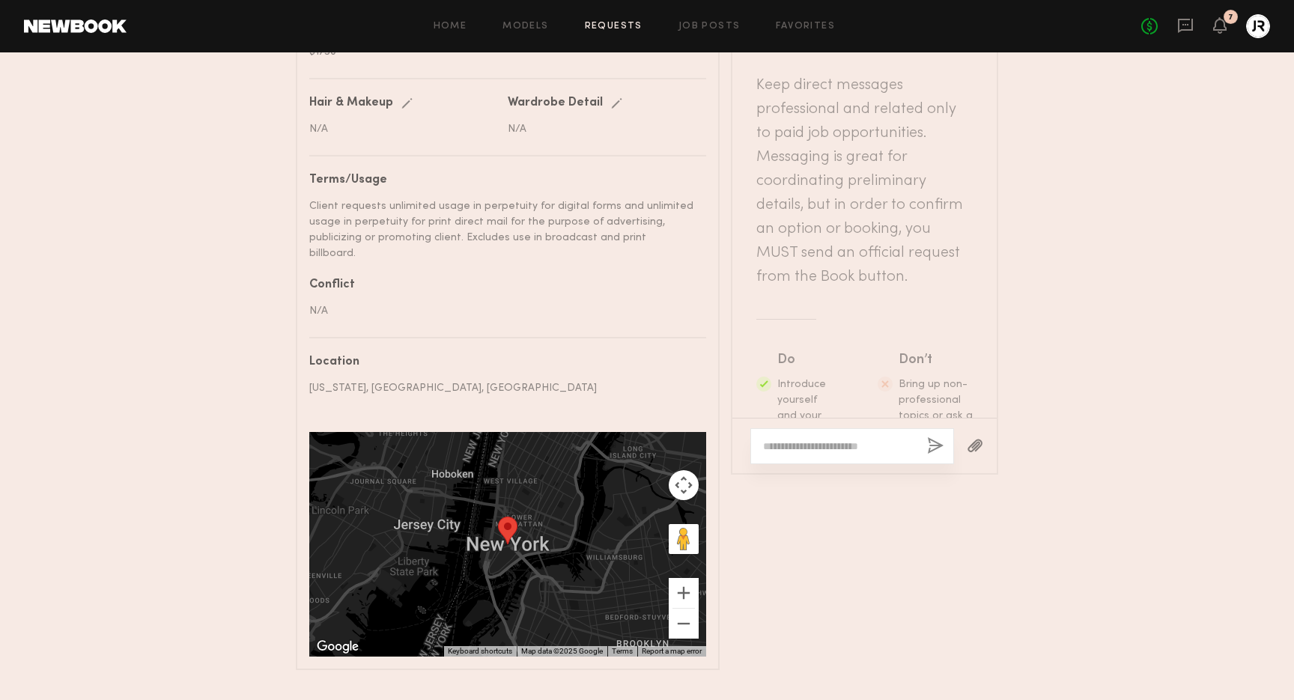
click at [836, 439] on textarea at bounding box center [839, 446] width 152 height 15
paste textarea "**********"
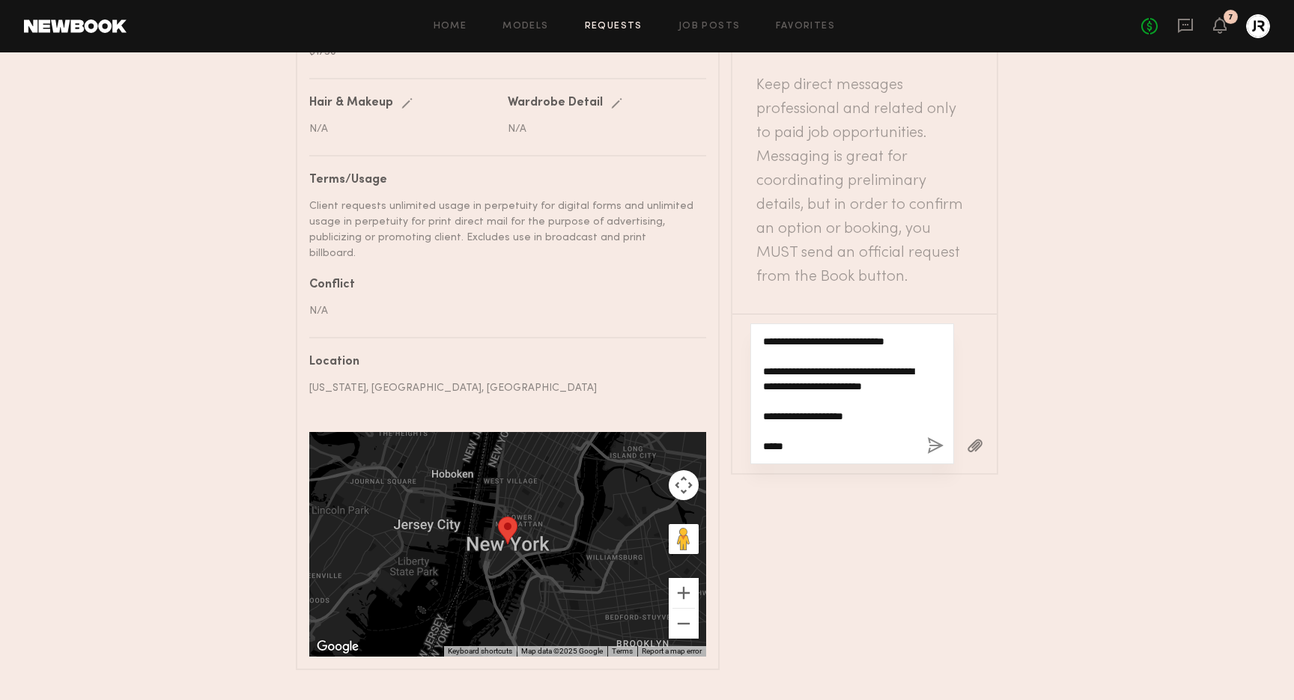
type textarea "**********"
click at [934, 437] on button "button" at bounding box center [935, 446] width 16 height 19
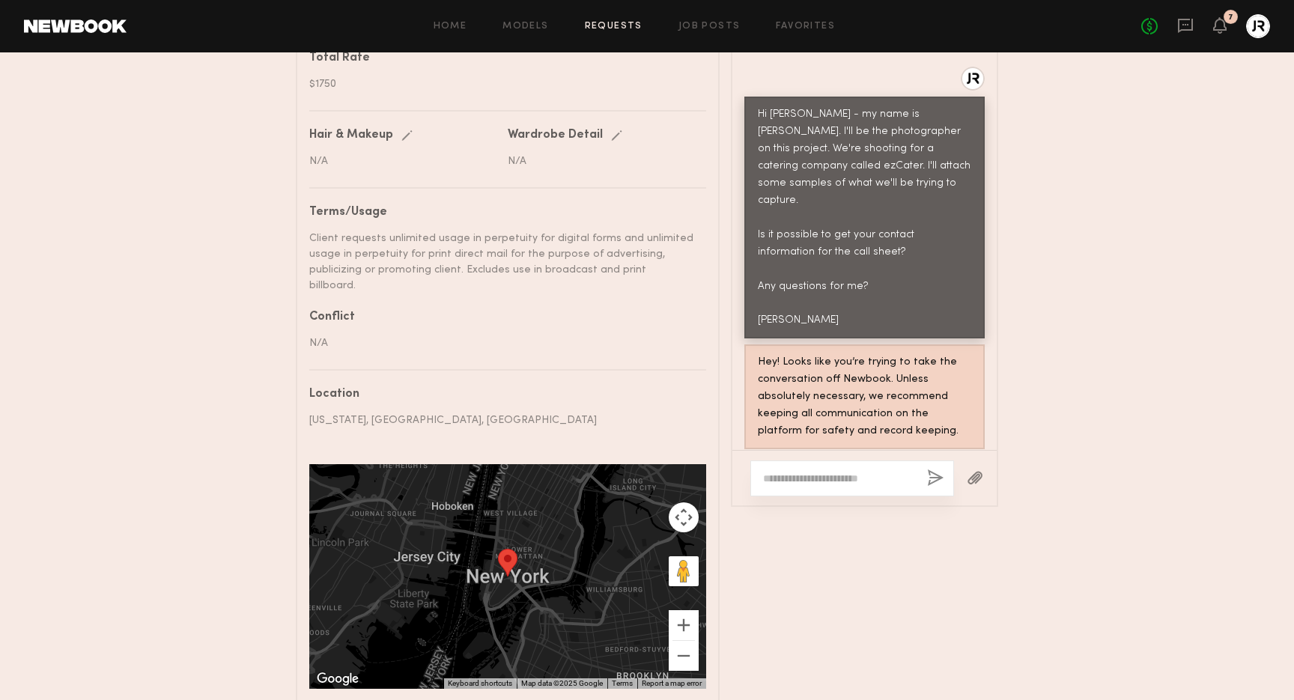
scroll to position [805, 0]
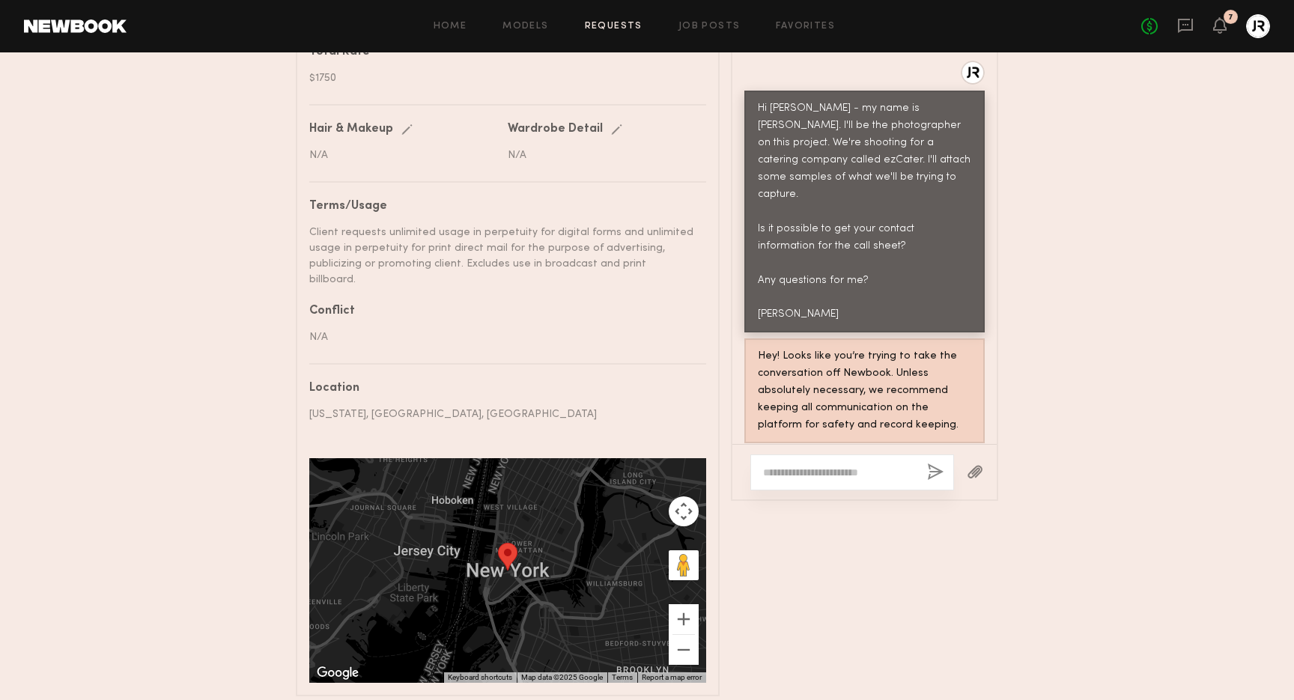
click at [978, 463] on button "button" at bounding box center [974, 472] width 16 height 19
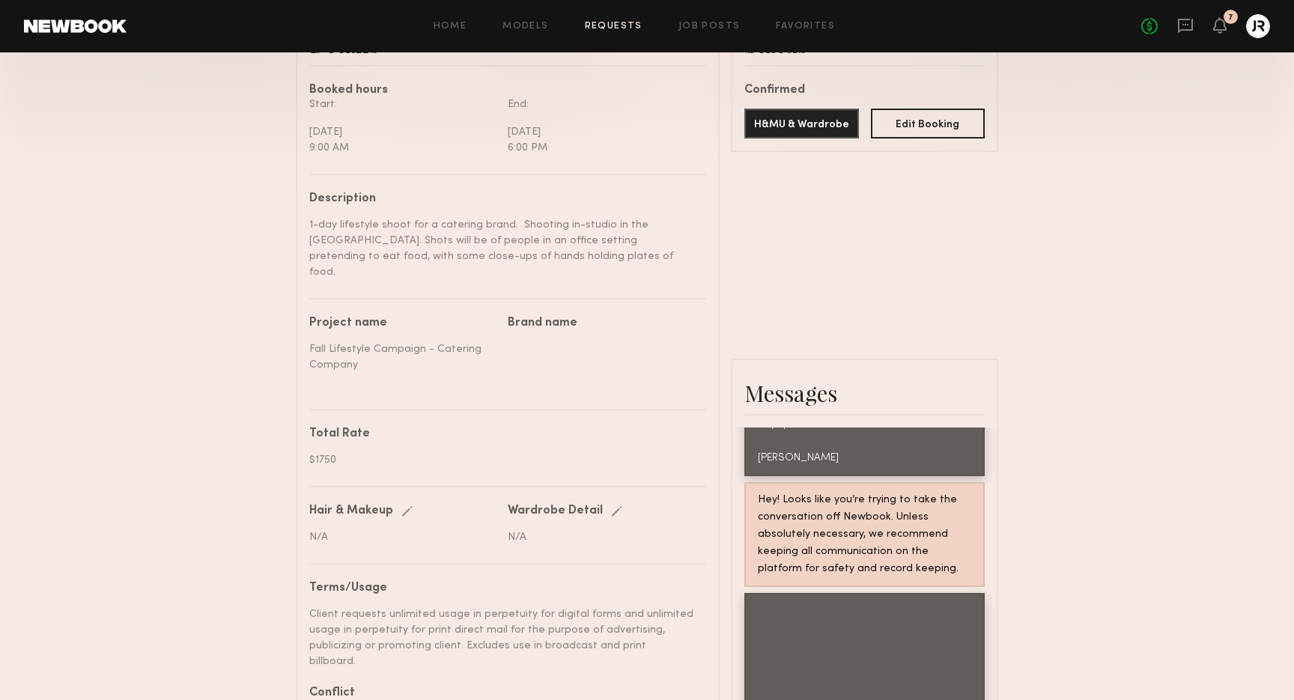
scroll to position [0, 0]
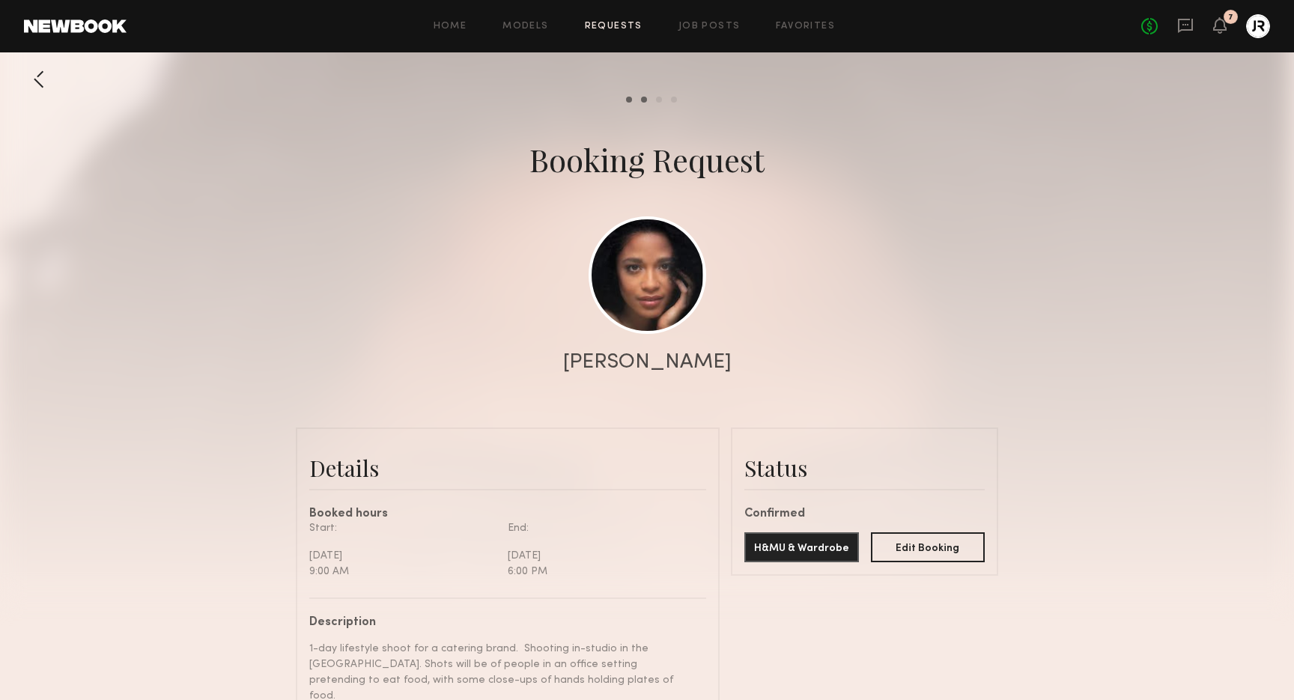
click at [612, 25] on link "Requests" at bounding box center [614, 27] width 58 height 10
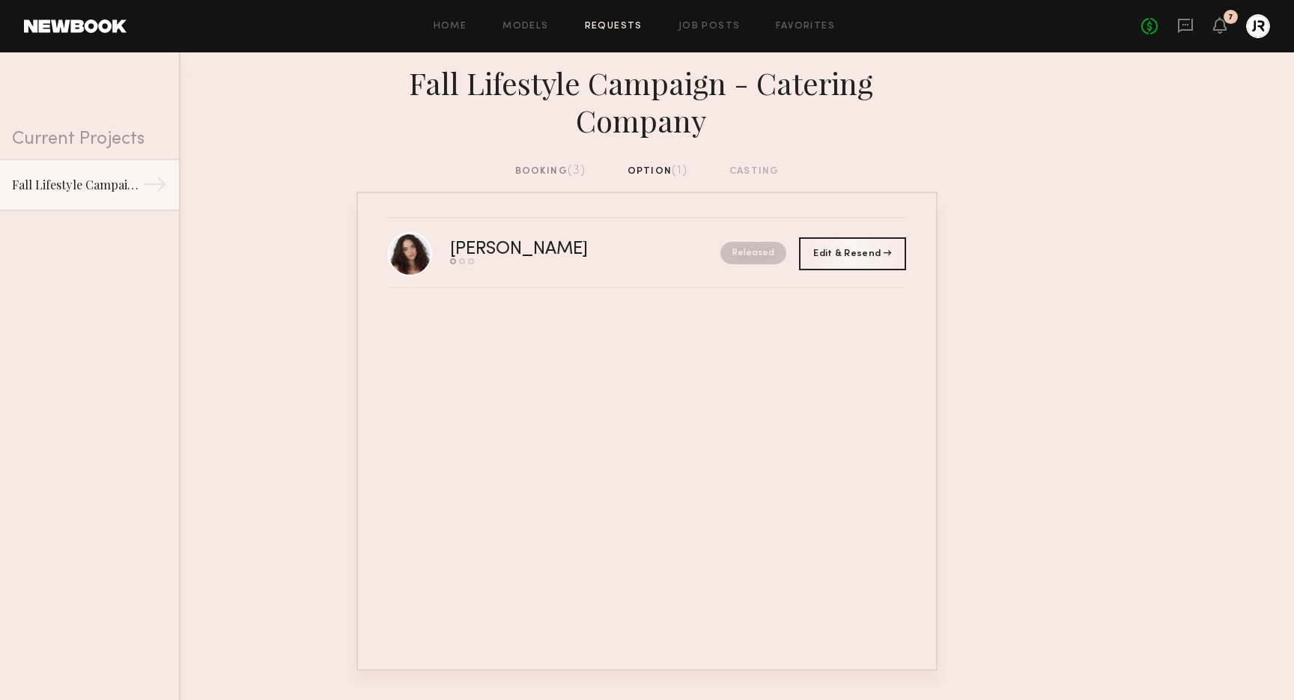
click at [553, 168] on div "booking (3)" at bounding box center [550, 171] width 71 height 16
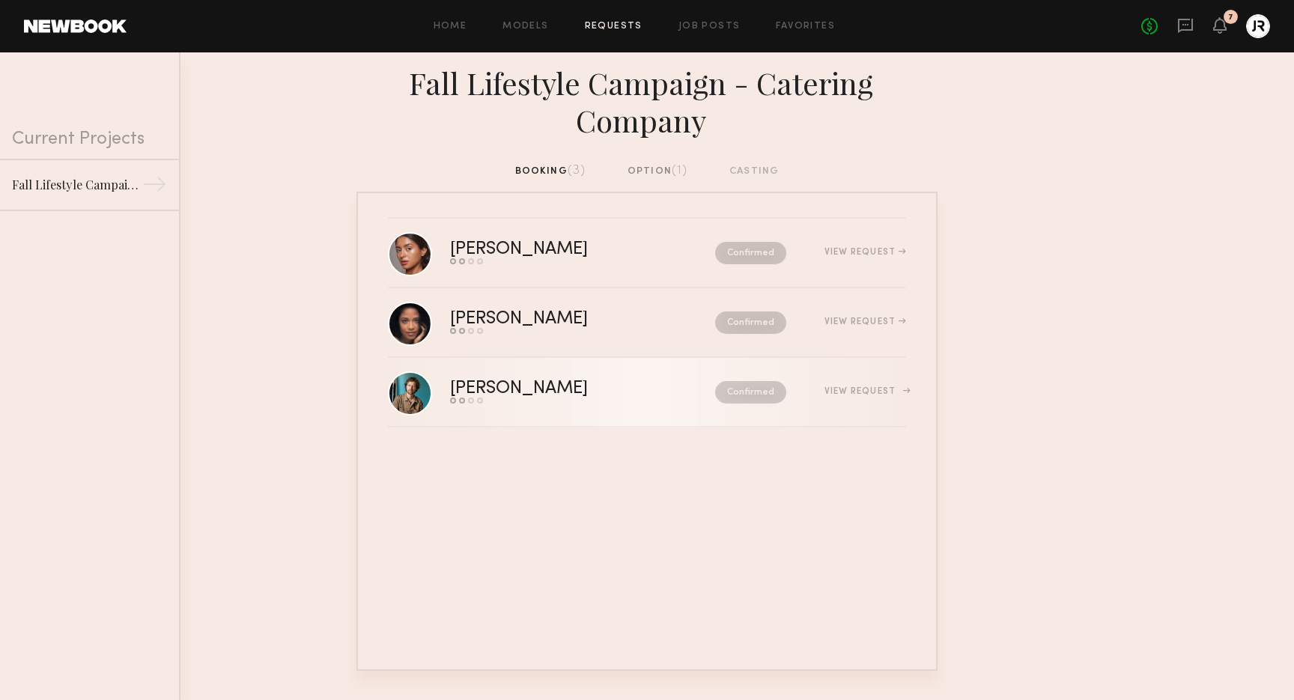
click at [481, 386] on div "[PERSON_NAME]" at bounding box center [550, 388] width 201 height 17
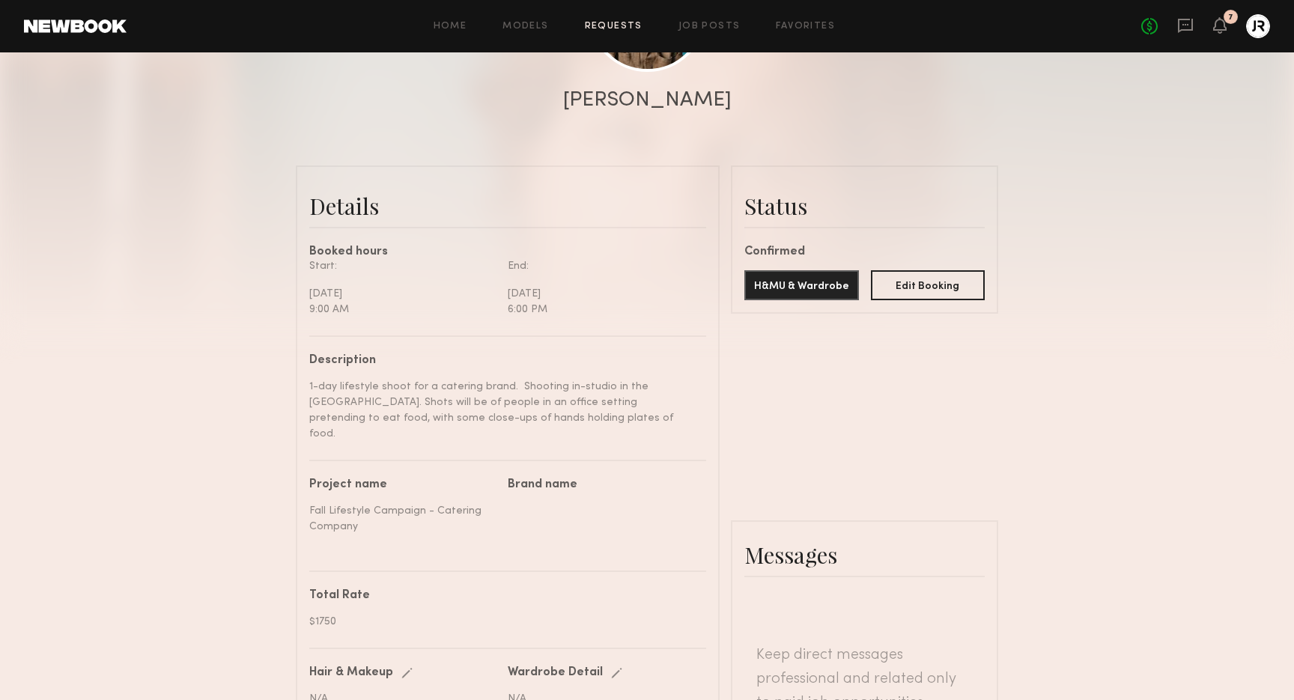
scroll to position [842, 0]
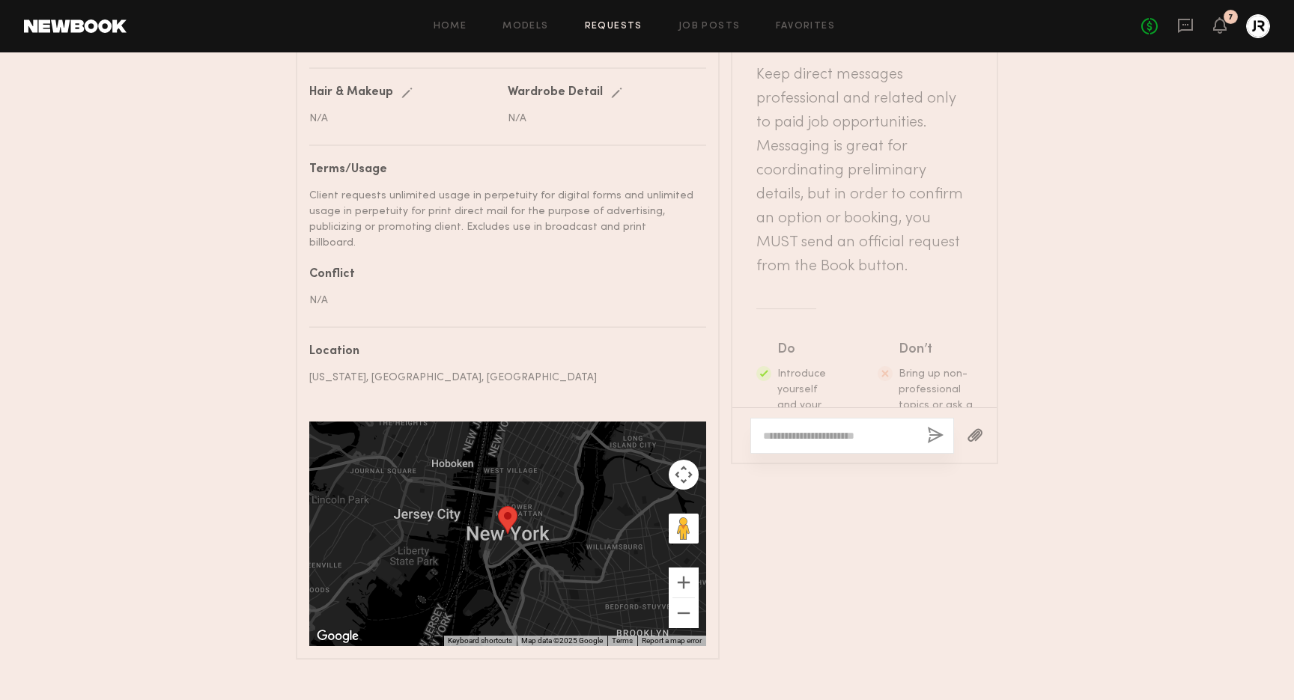
click at [824, 428] on textarea at bounding box center [839, 435] width 152 height 15
paste textarea "**********"
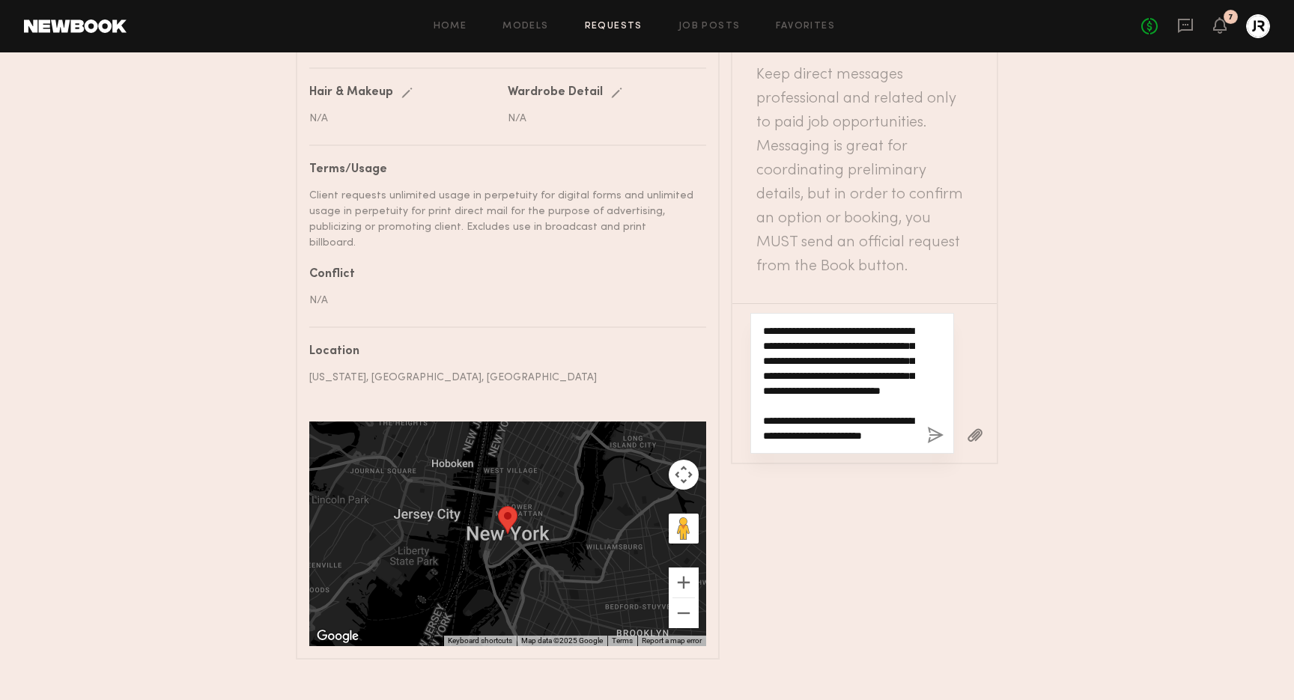
scroll to position [88, 0]
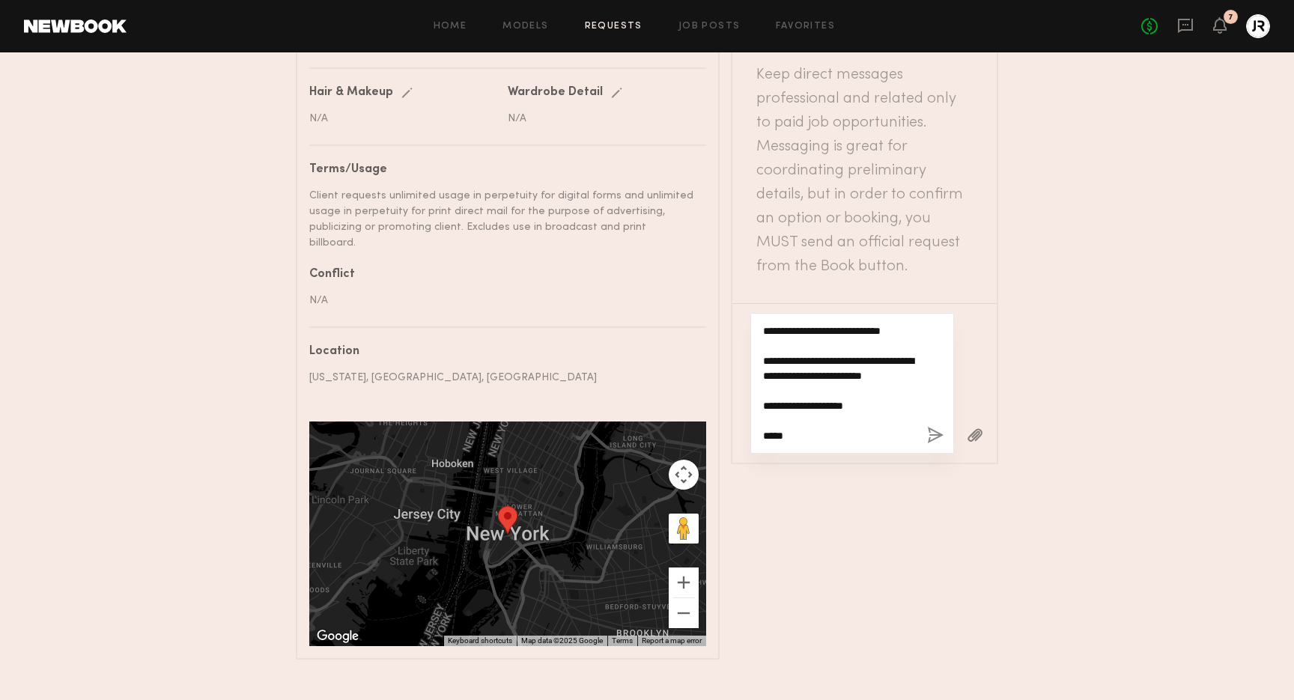
type textarea "**********"
click at [975, 427] on button "button" at bounding box center [974, 436] width 16 height 19
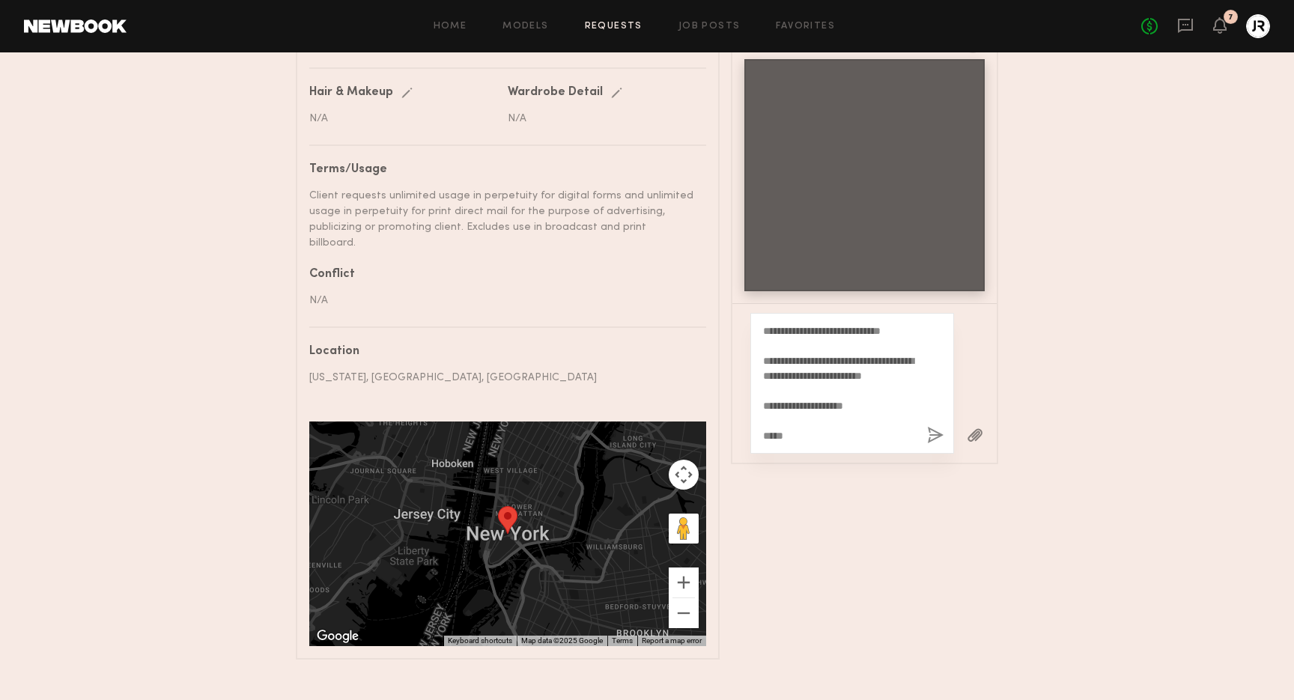
click at [928, 427] on button "button" at bounding box center [935, 436] width 16 height 19
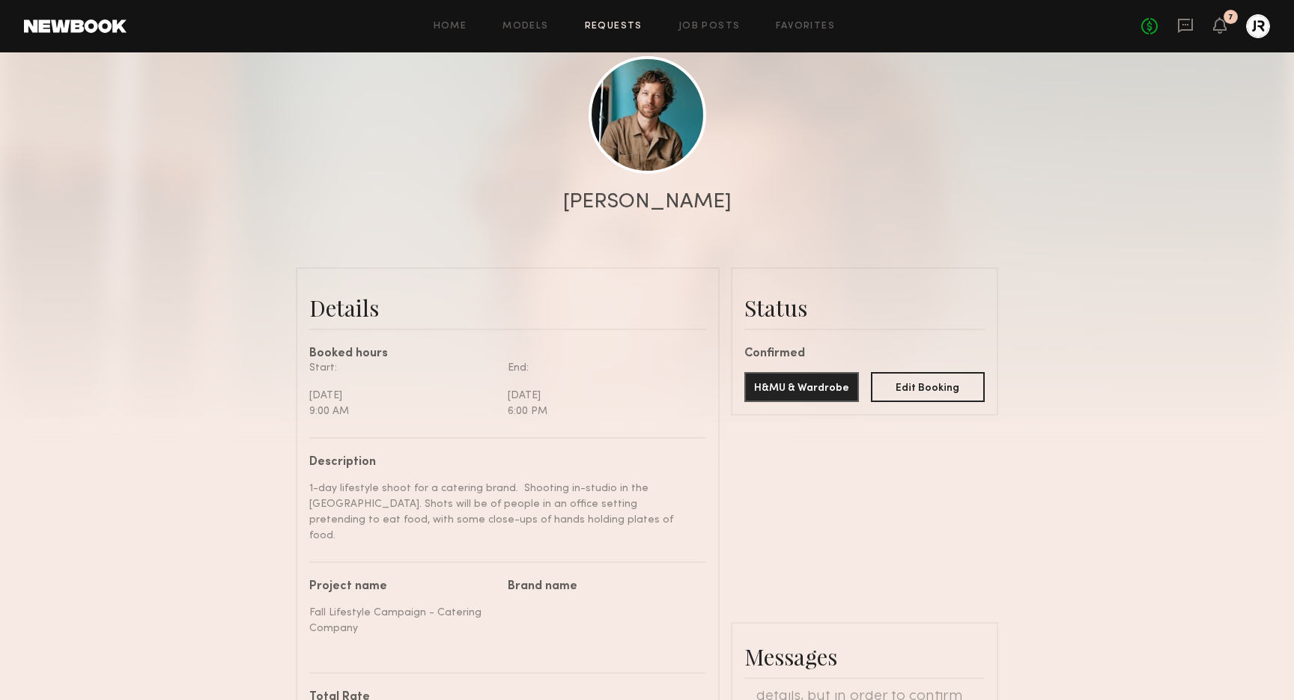
scroll to position [0, 0]
